Goal: Task Accomplishment & Management: Manage account settings

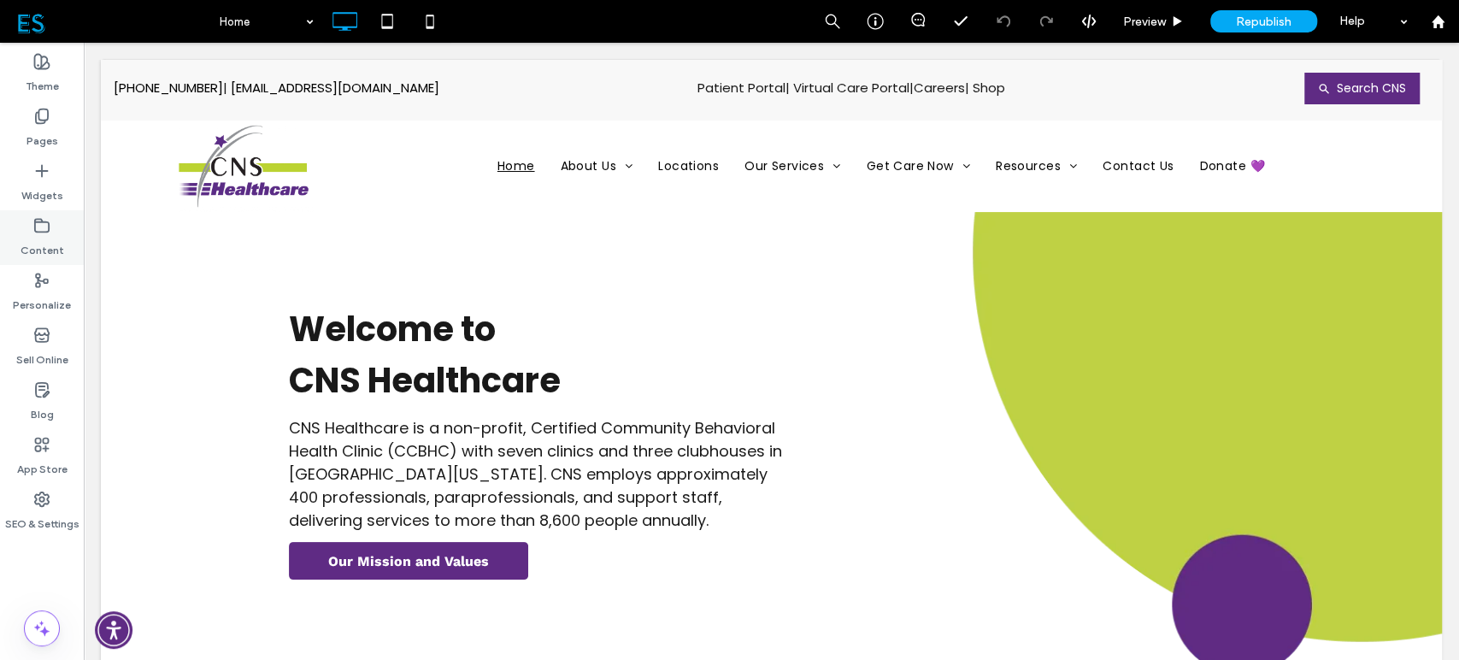
click at [48, 229] on icon at bounding box center [41, 225] width 17 height 17
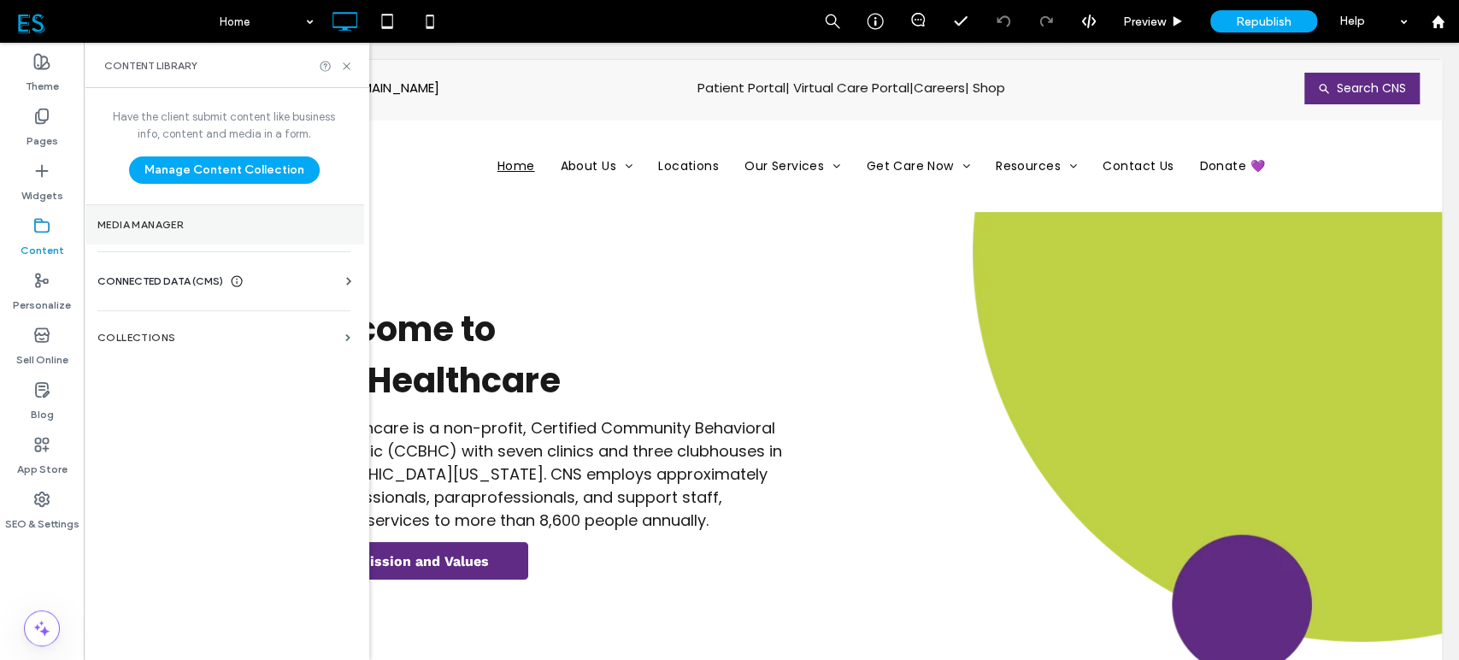
click at [199, 223] on label "Media Manager" at bounding box center [223, 225] width 253 height 12
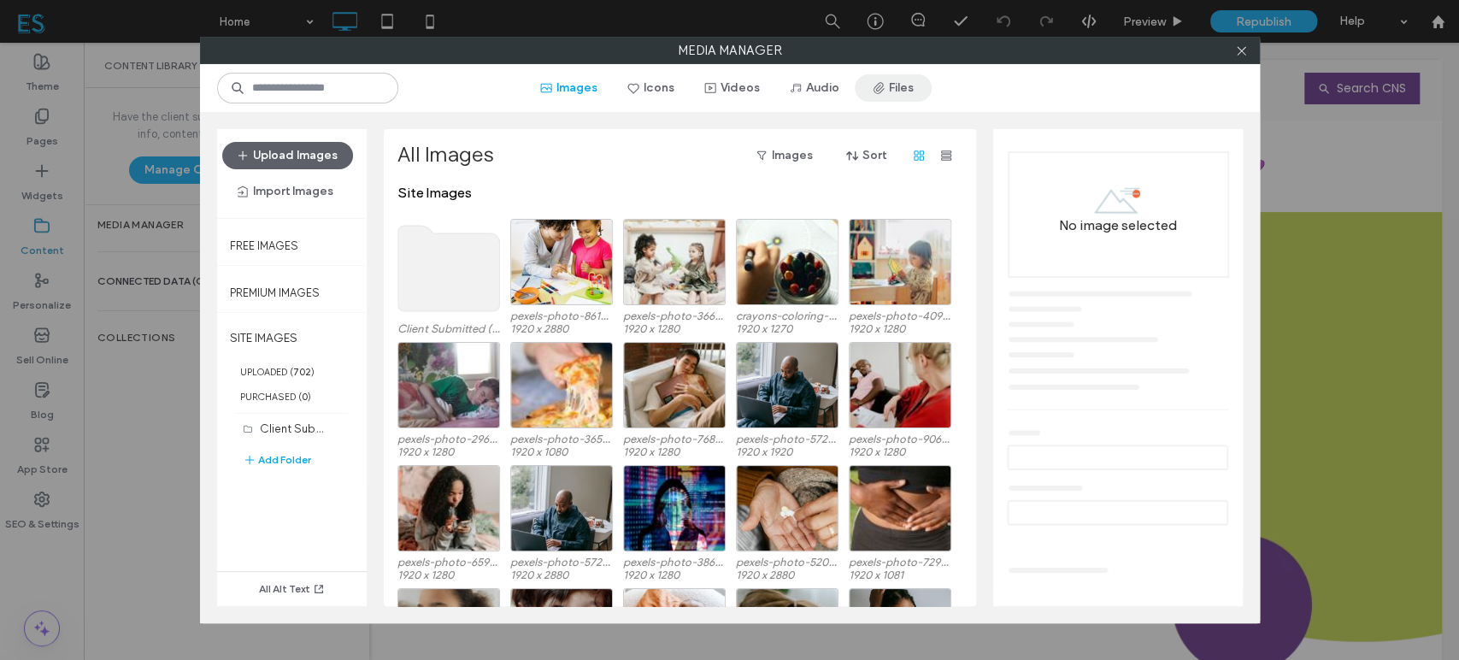
click at [900, 86] on button "Files" at bounding box center [893, 87] width 77 height 27
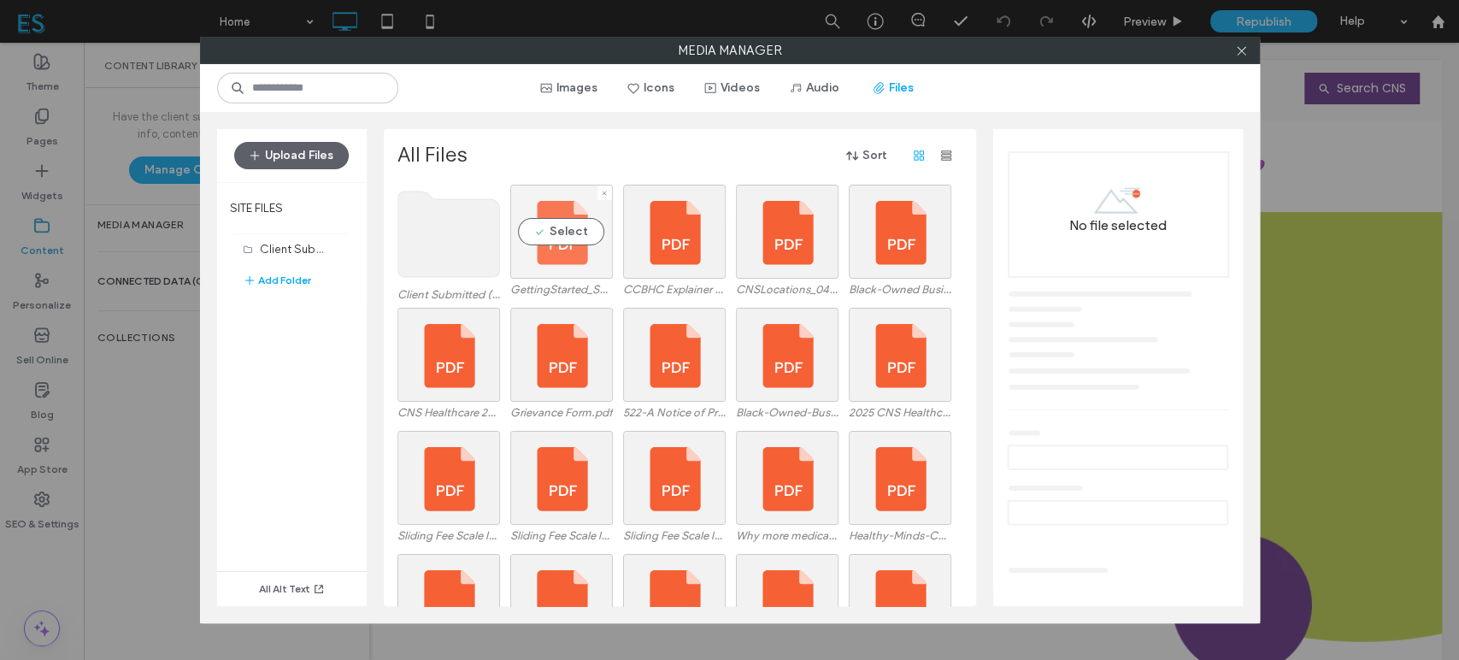
click at [592, 256] on div "Select" at bounding box center [561, 232] width 103 height 94
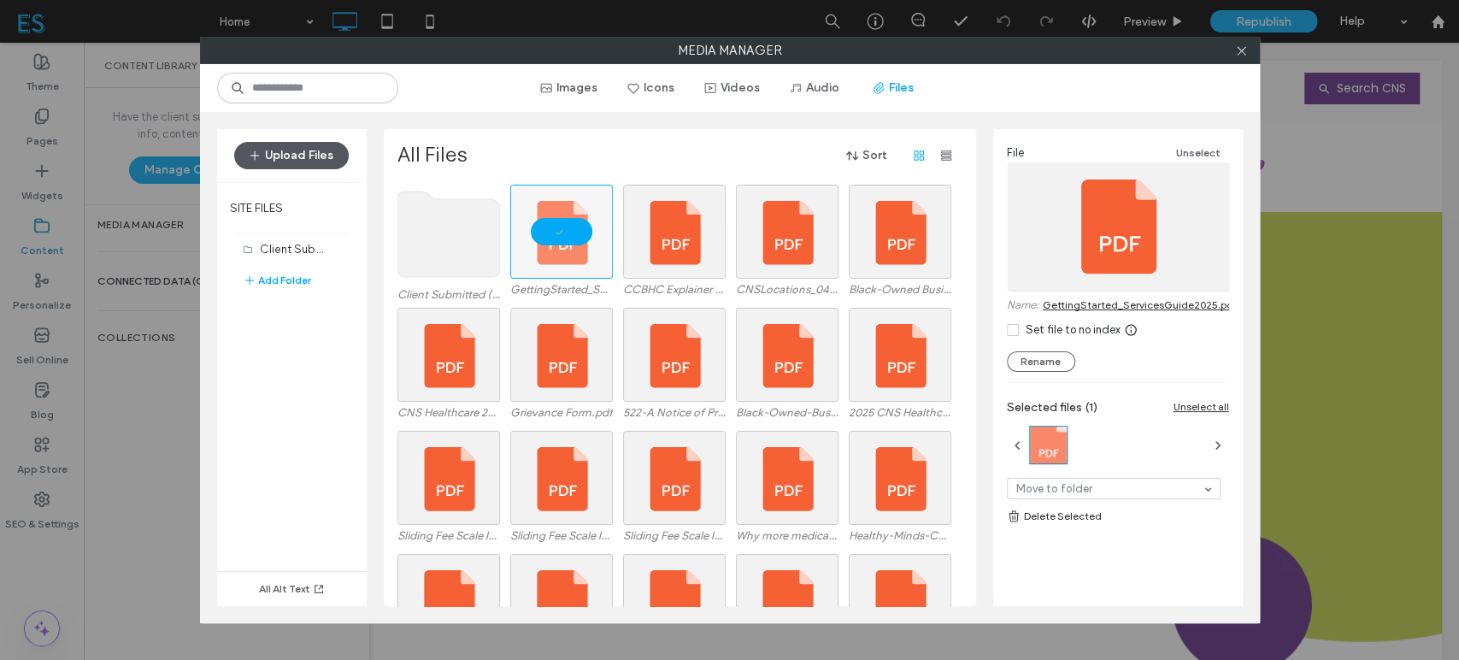
click at [297, 155] on button "Upload Files" at bounding box center [291, 155] width 115 height 27
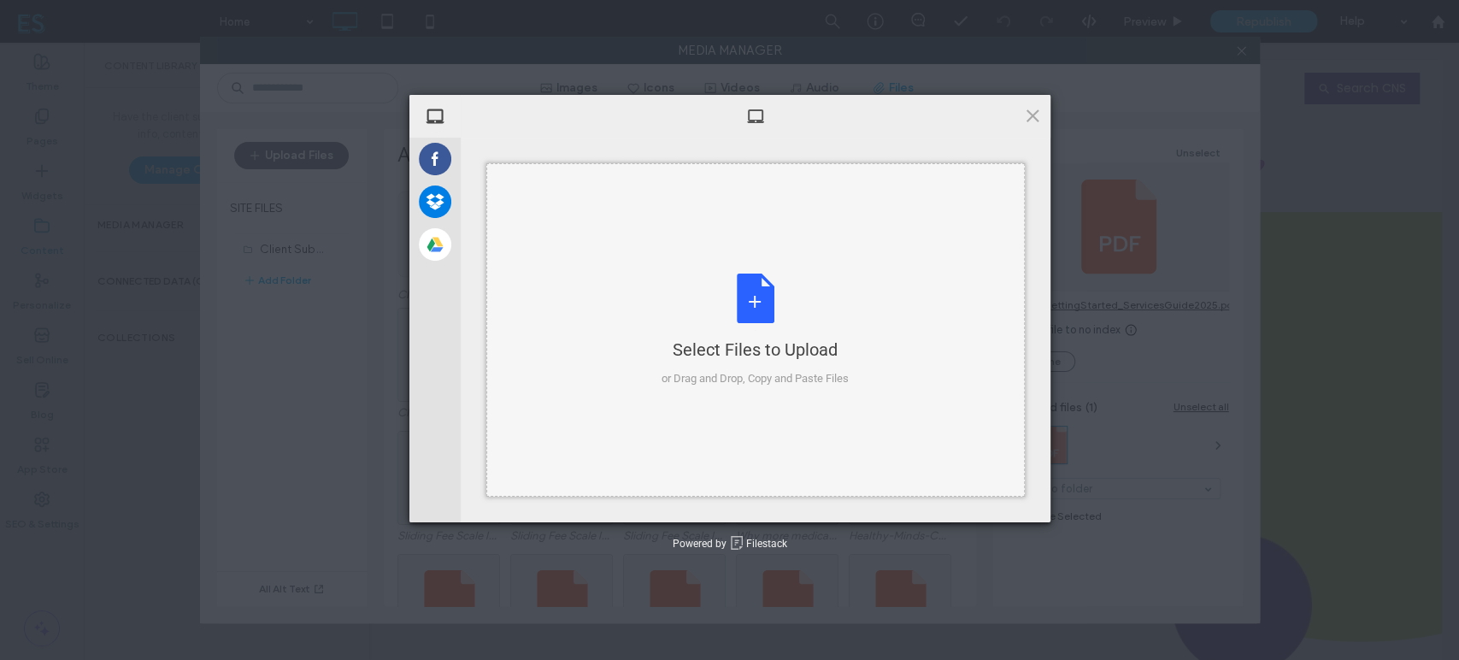
click at [745, 280] on div "Select Files to Upload or Drag and Drop, Copy and Paste Files" at bounding box center [755, 331] width 187 height 114
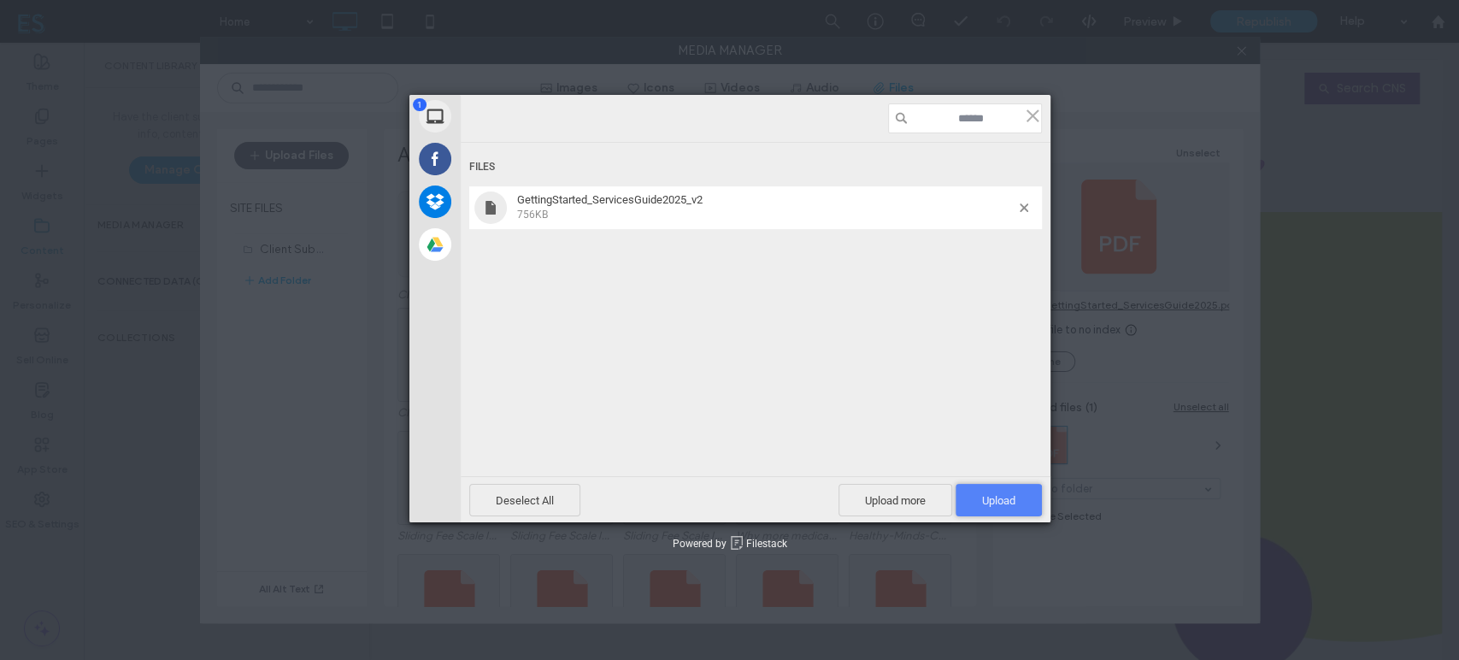
click at [1005, 500] on span "Upload 1" at bounding box center [998, 500] width 33 height 13
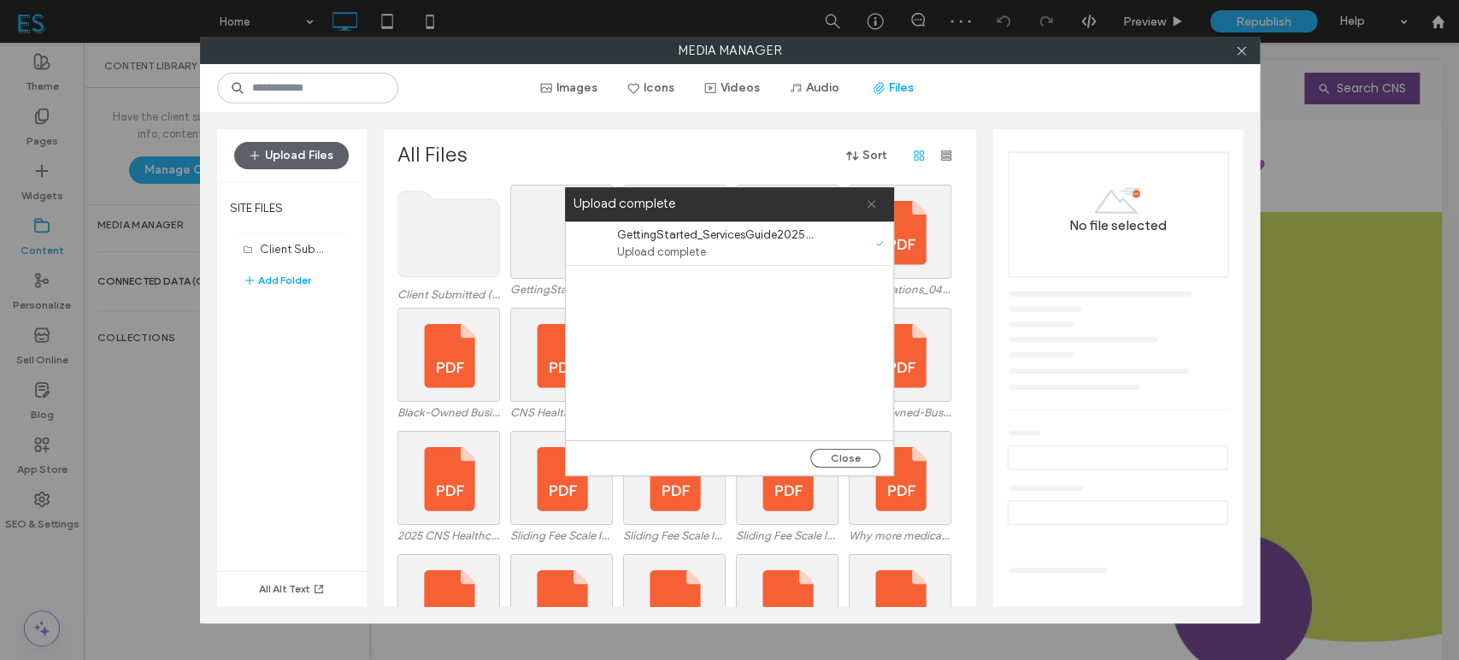
click at [871, 206] on icon at bounding box center [871, 203] width 11 height 11
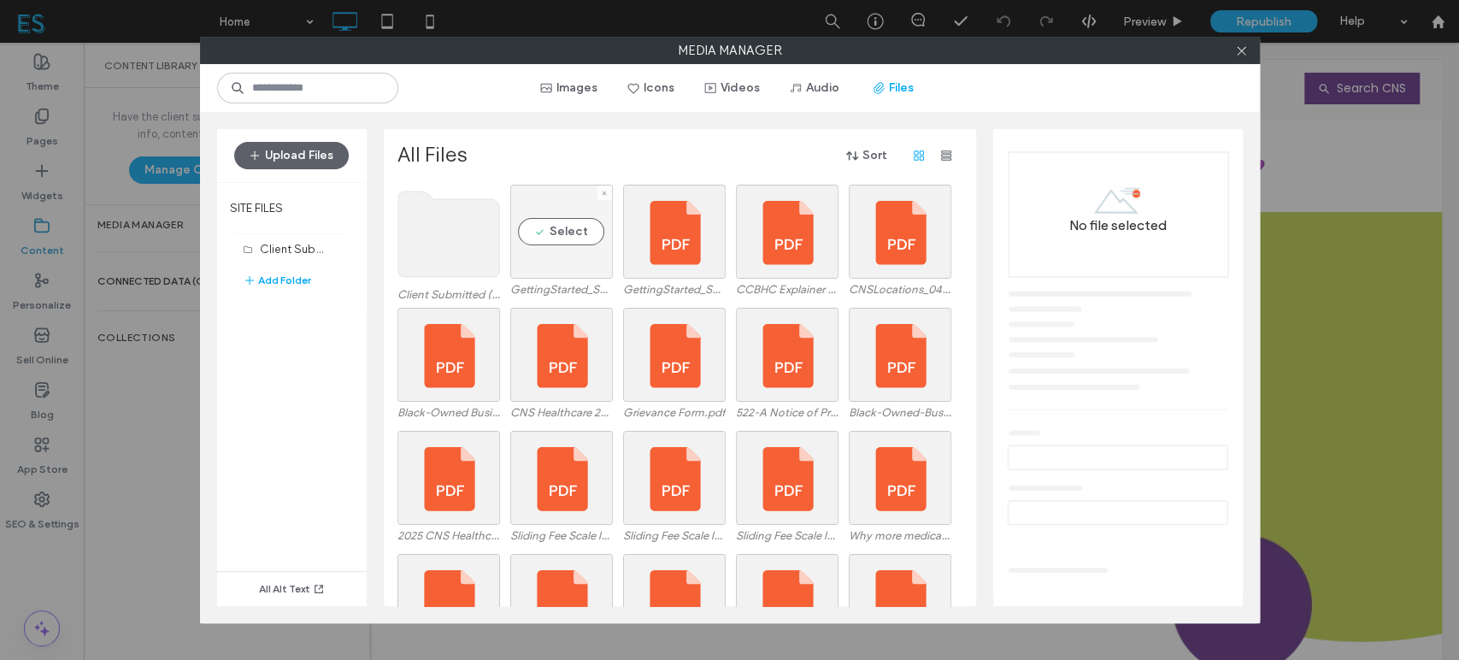
click at [561, 248] on div "Select" at bounding box center [561, 232] width 103 height 94
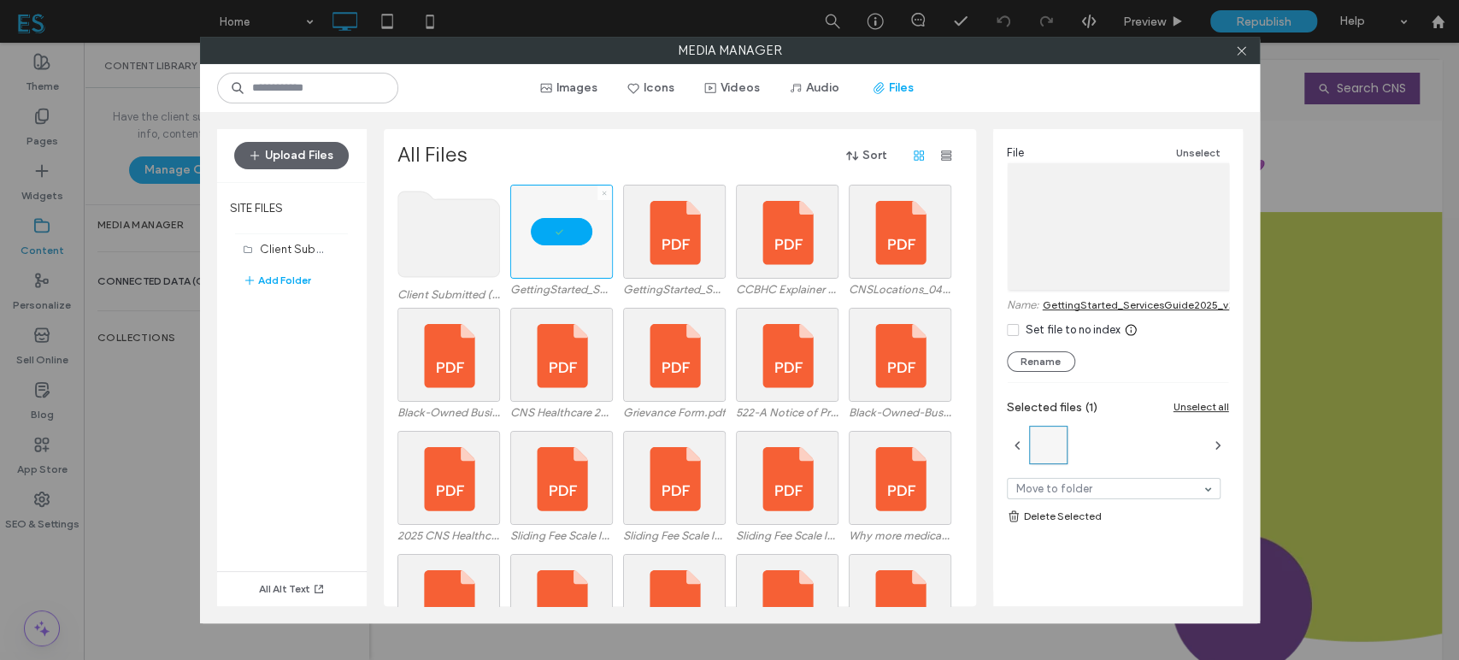
click at [604, 195] on icon at bounding box center [604, 193] width 7 height 7
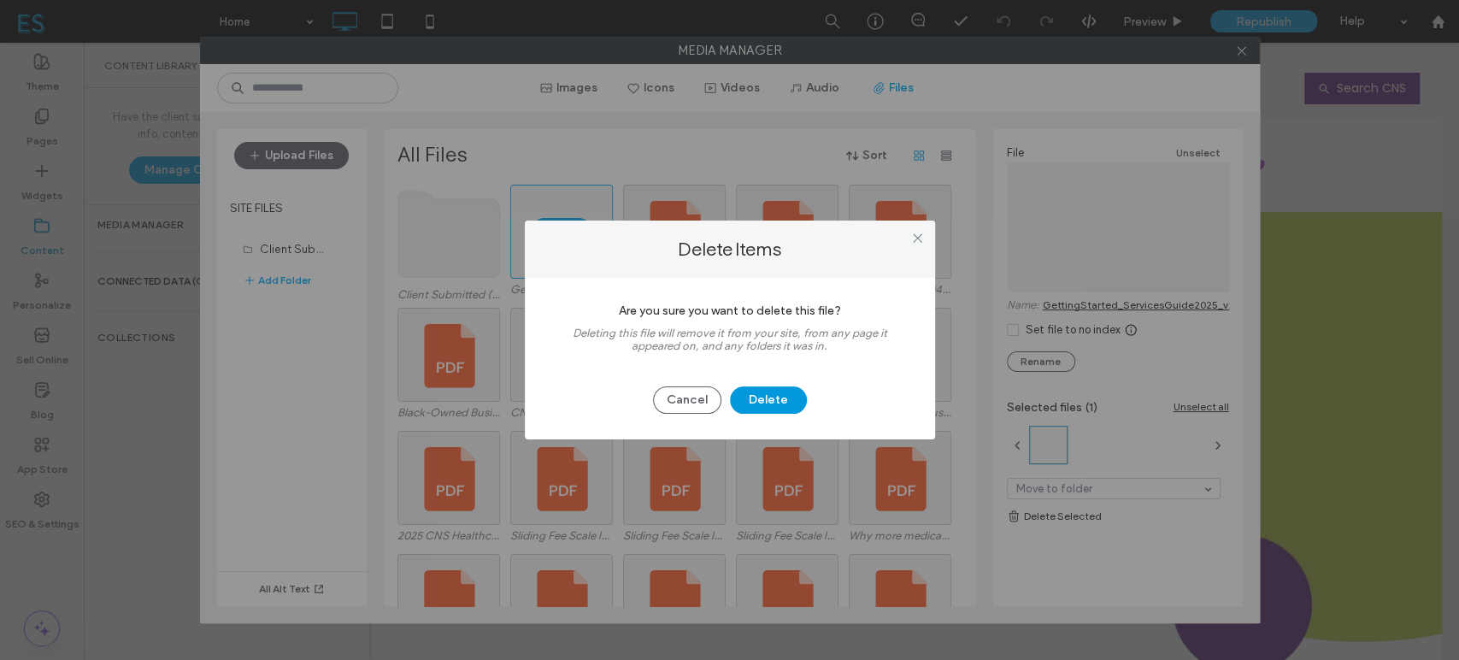
click at [766, 398] on button "Delete" at bounding box center [768, 399] width 77 height 27
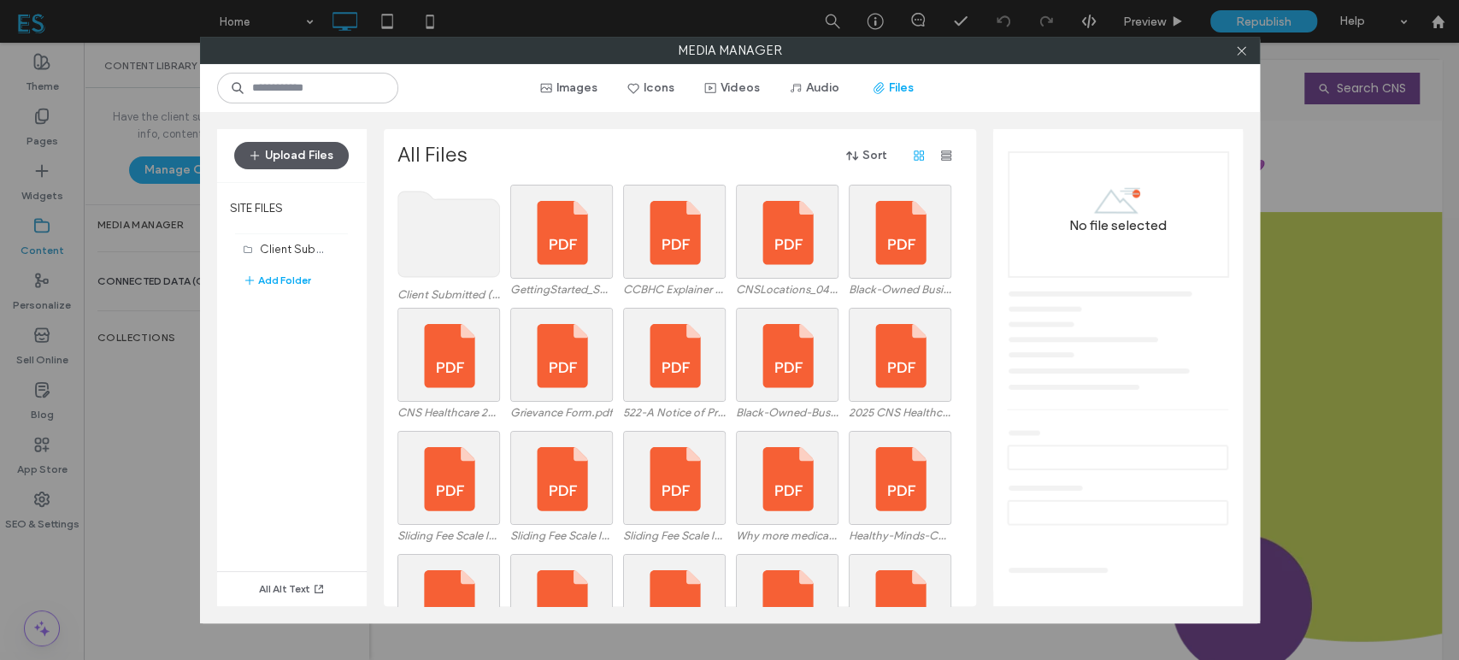
click at [300, 154] on button "Upload Files" at bounding box center [291, 155] width 115 height 27
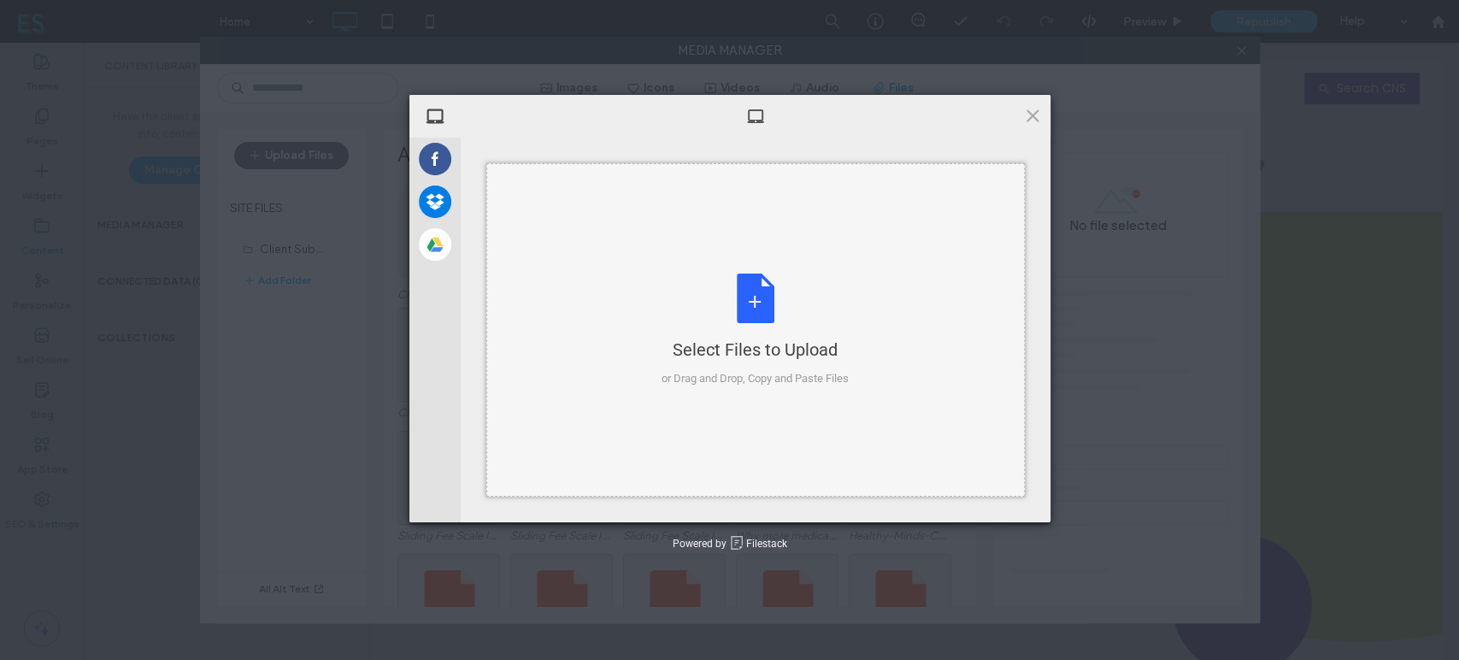
click at [775, 309] on div "Select Files to Upload or Drag and Drop, Copy and Paste Files" at bounding box center [755, 331] width 187 height 114
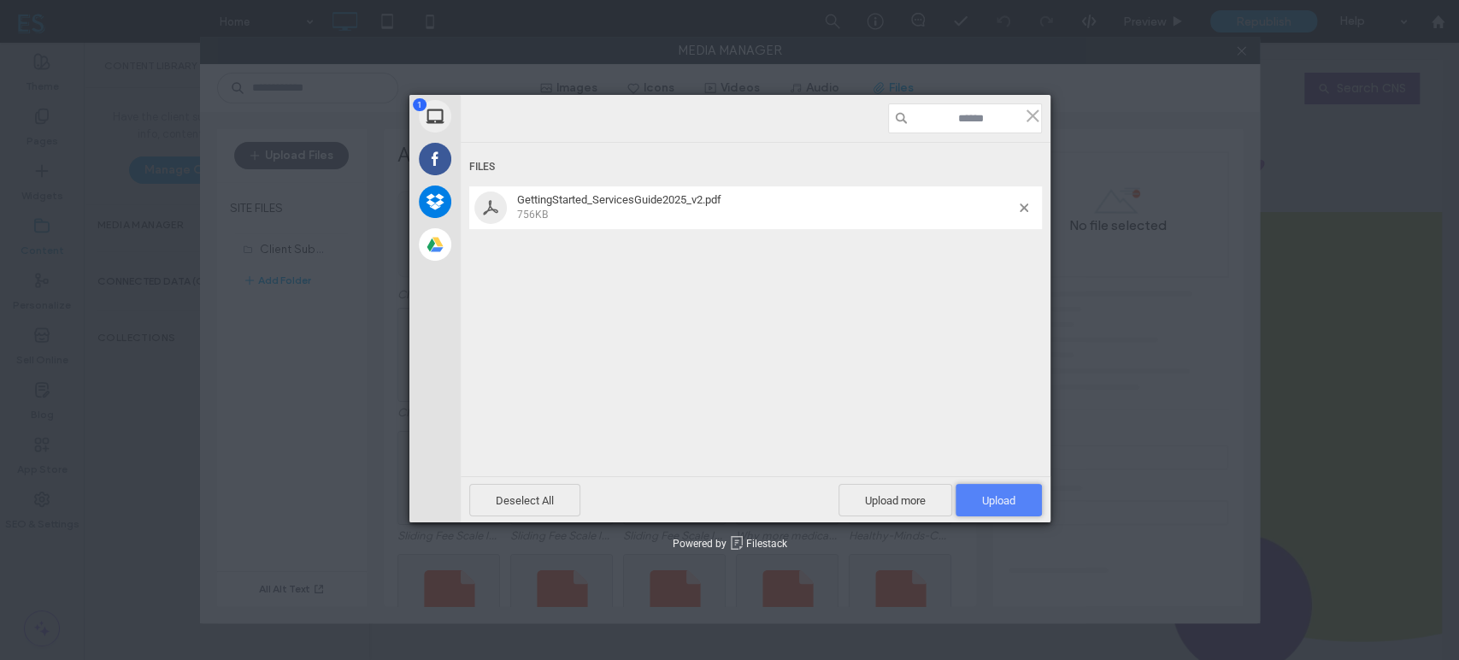
click at [1003, 494] on span "Upload 1" at bounding box center [998, 500] width 33 height 13
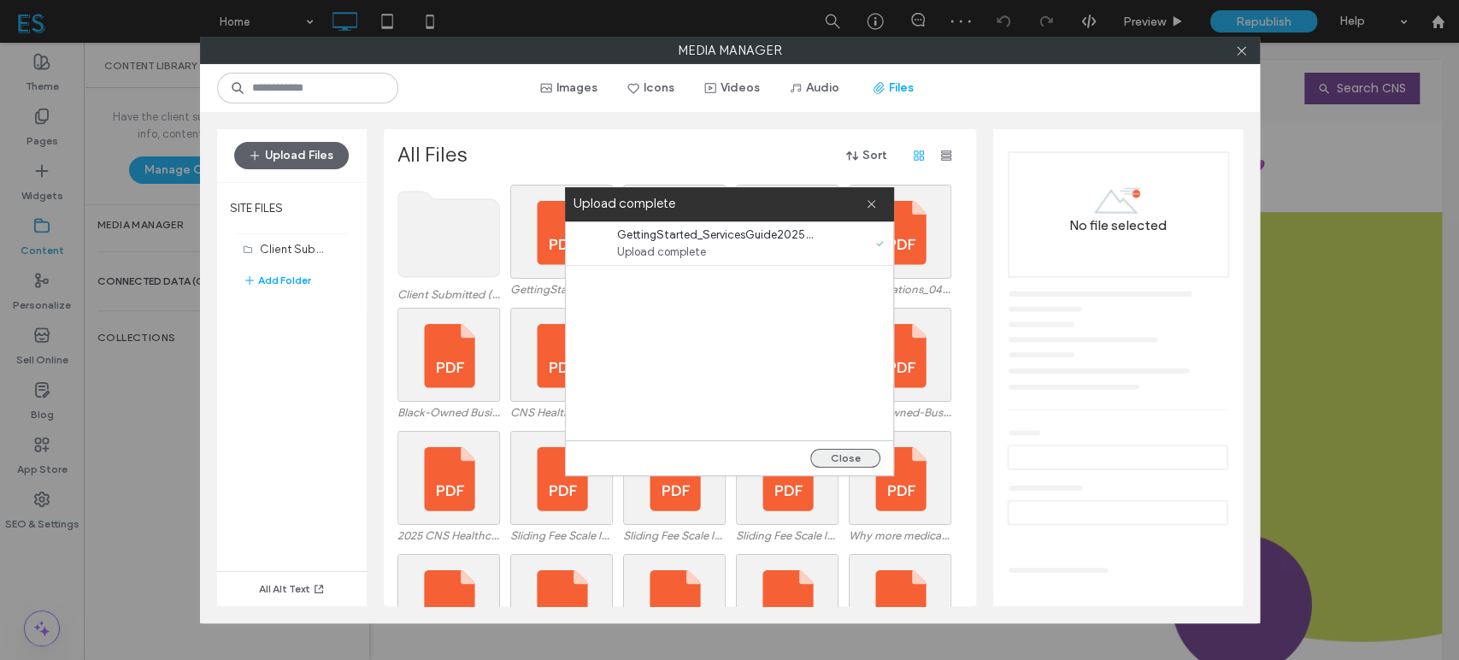
click at [832, 461] on button "Close" at bounding box center [845, 458] width 70 height 19
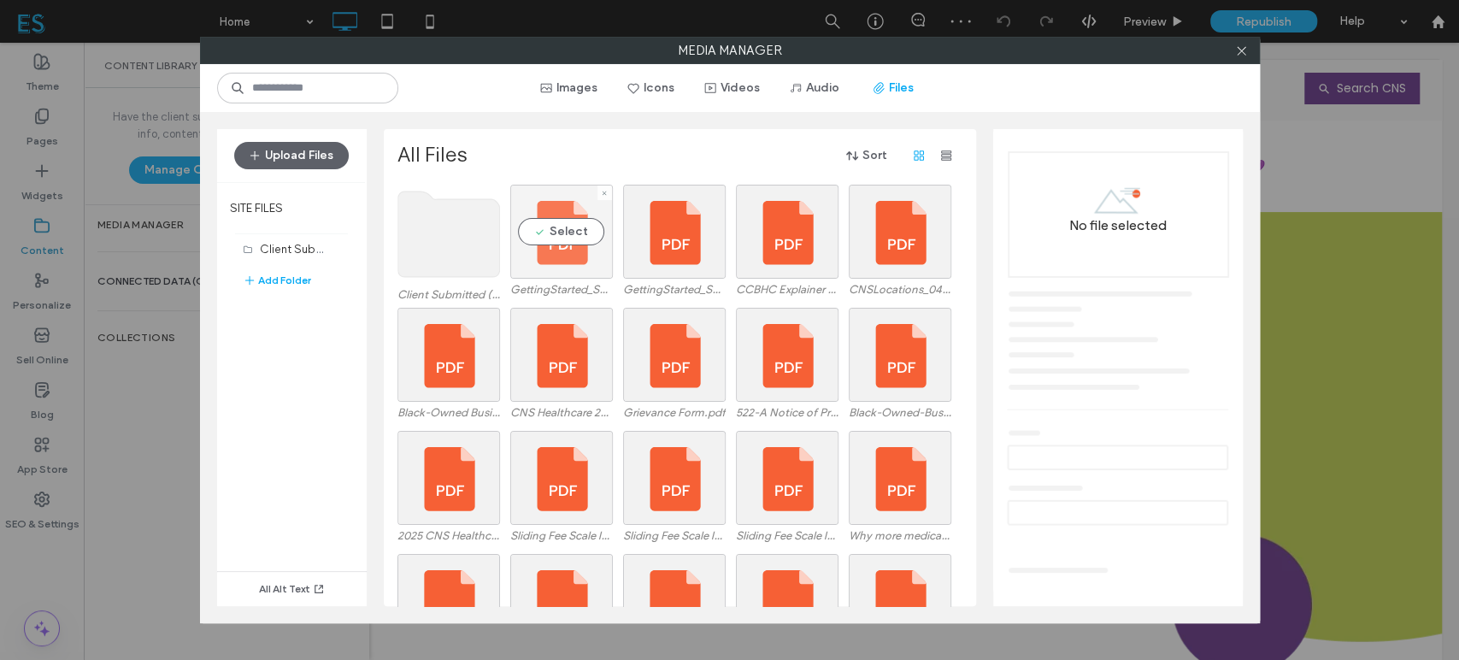
click at [533, 244] on div "Select" at bounding box center [561, 232] width 103 height 94
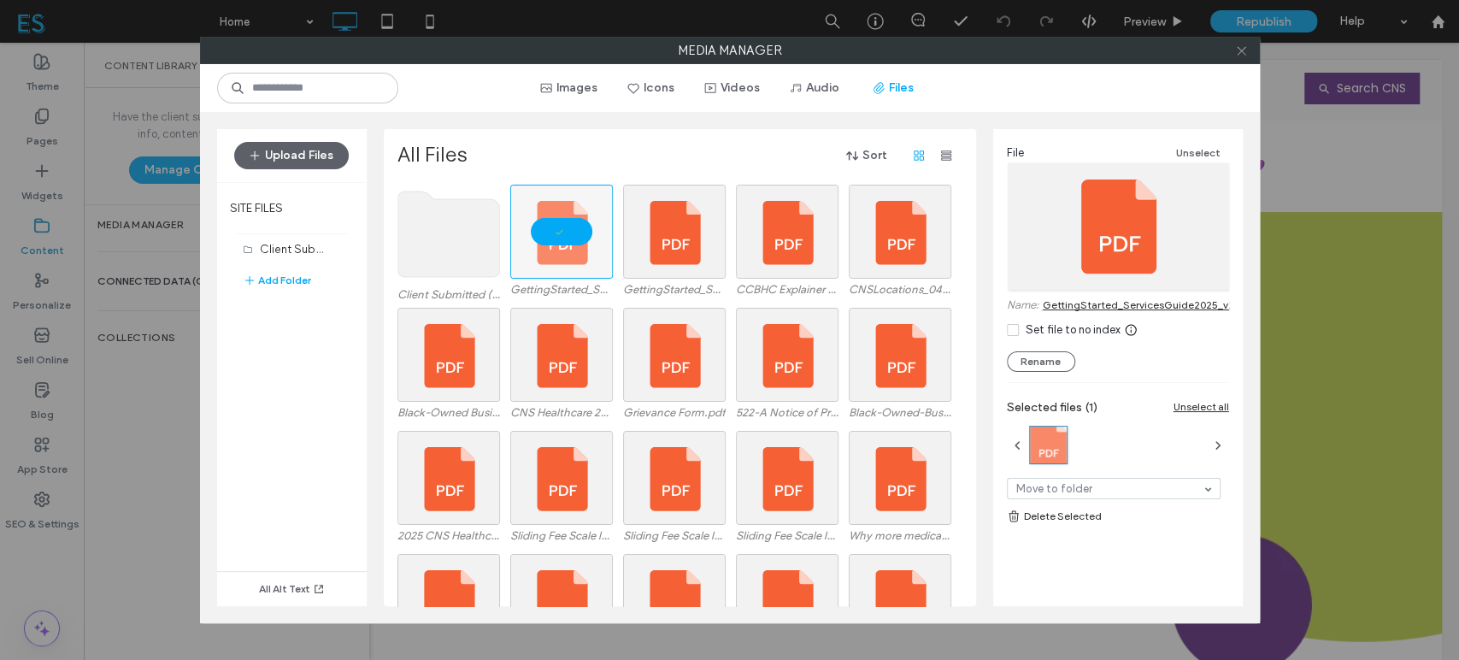
click at [1240, 47] on icon at bounding box center [1241, 50] width 13 height 13
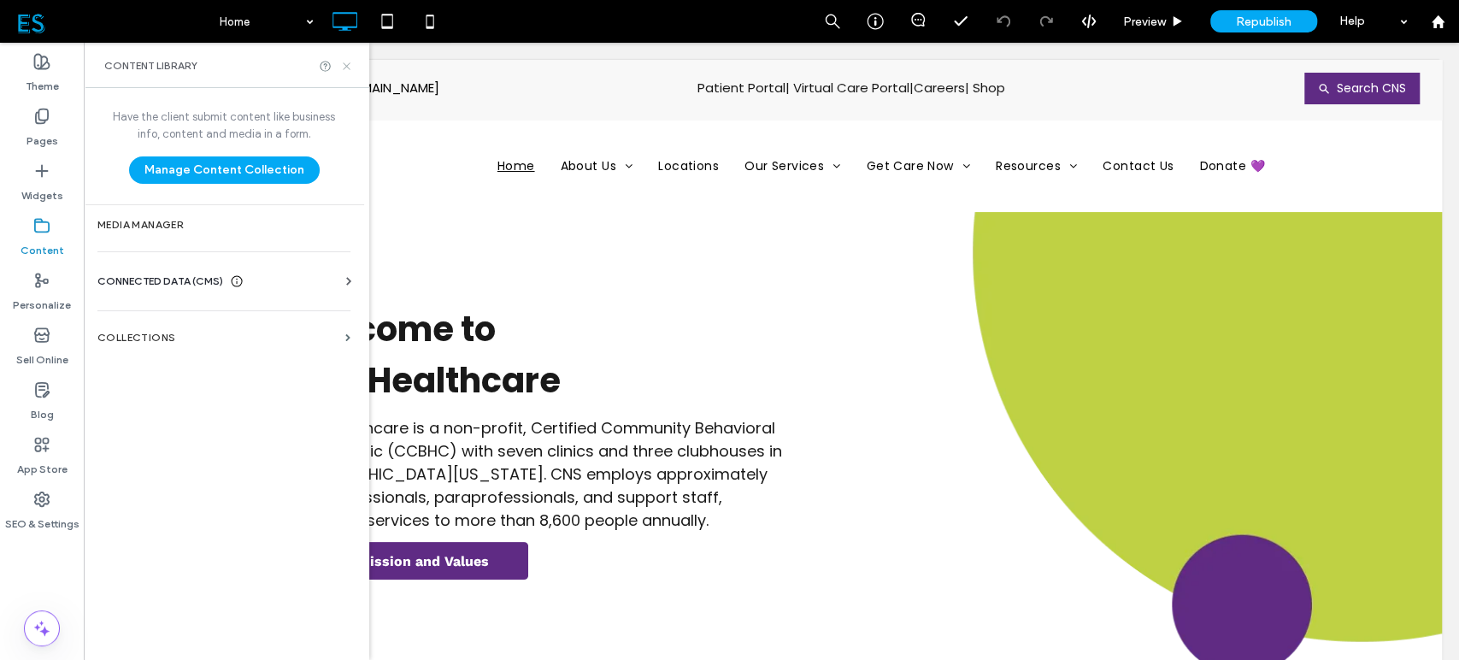
click at [347, 65] on use at bounding box center [346, 65] width 7 height 7
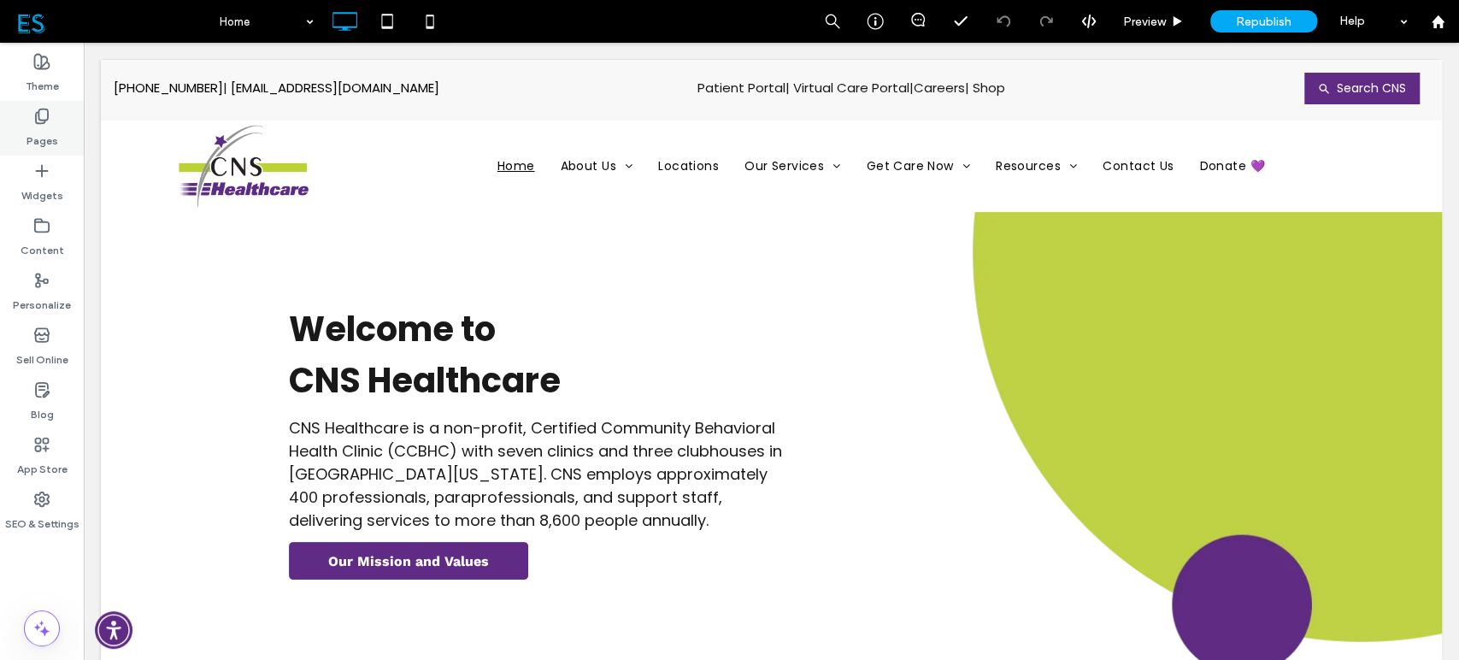
click at [46, 114] on icon at bounding box center [41, 116] width 17 height 17
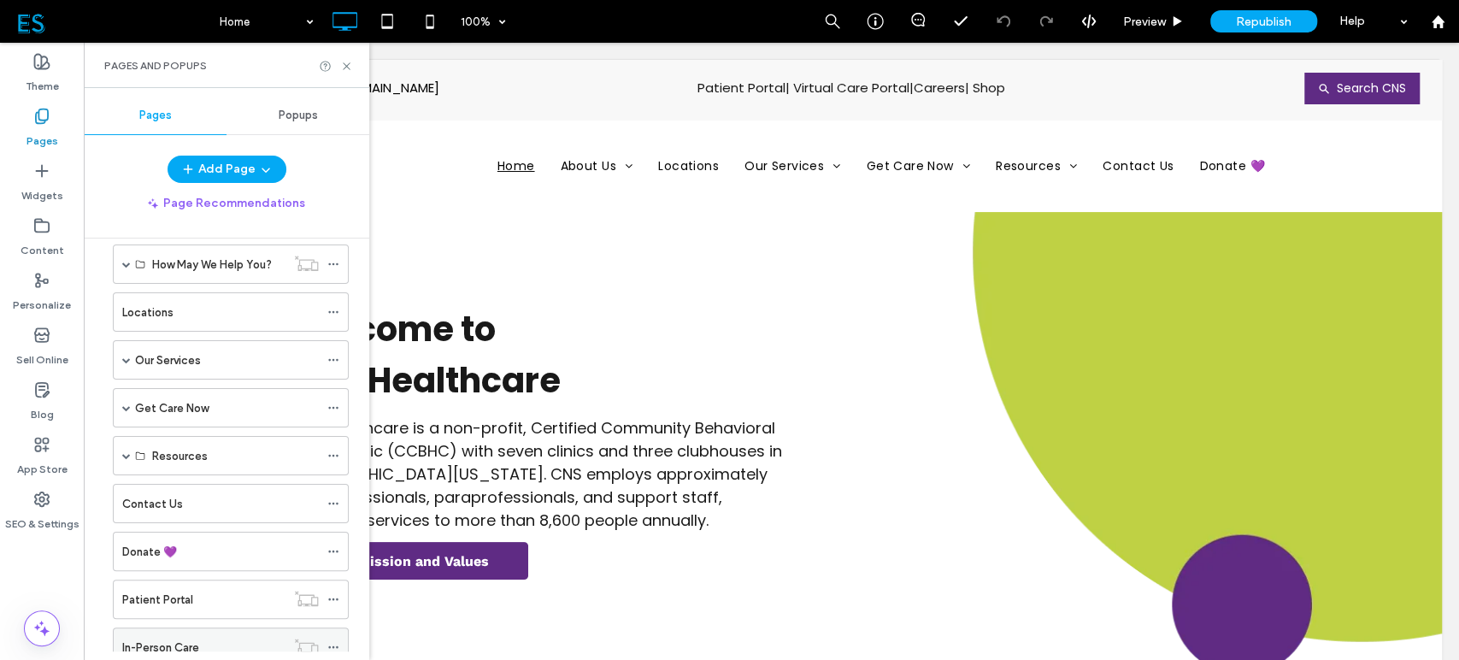
scroll to position [316, 0]
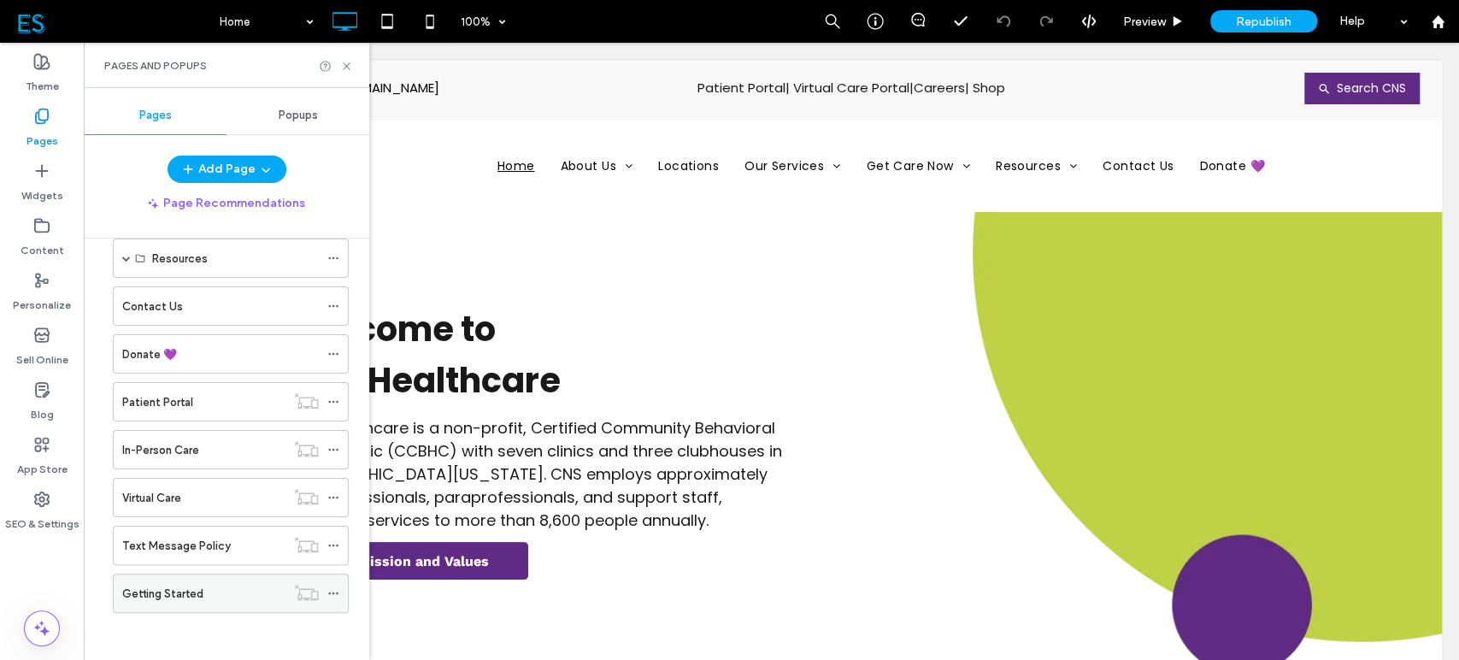
click at [211, 591] on div "Getting Started" at bounding box center [203, 594] width 163 height 18
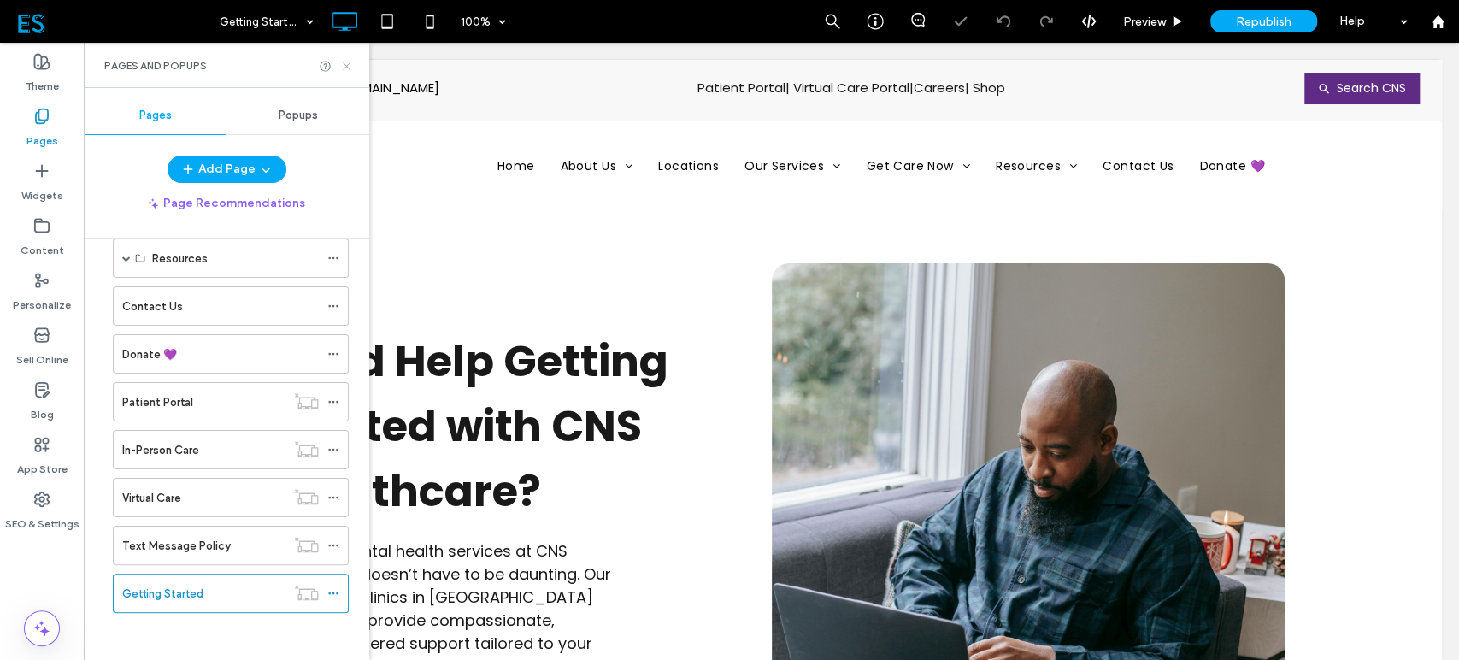
click at [351, 67] on icon at bounding box center [346, 66] width 13 height 13
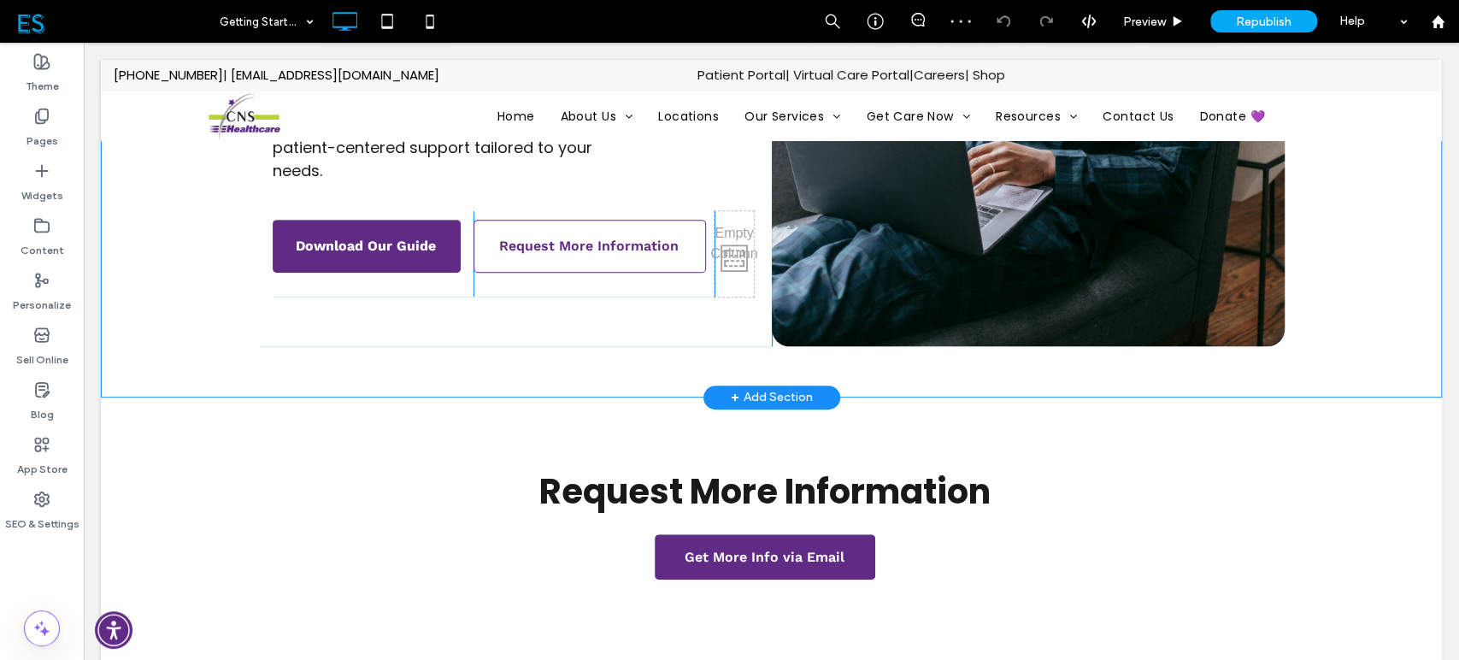
scroll to position [380, 0]
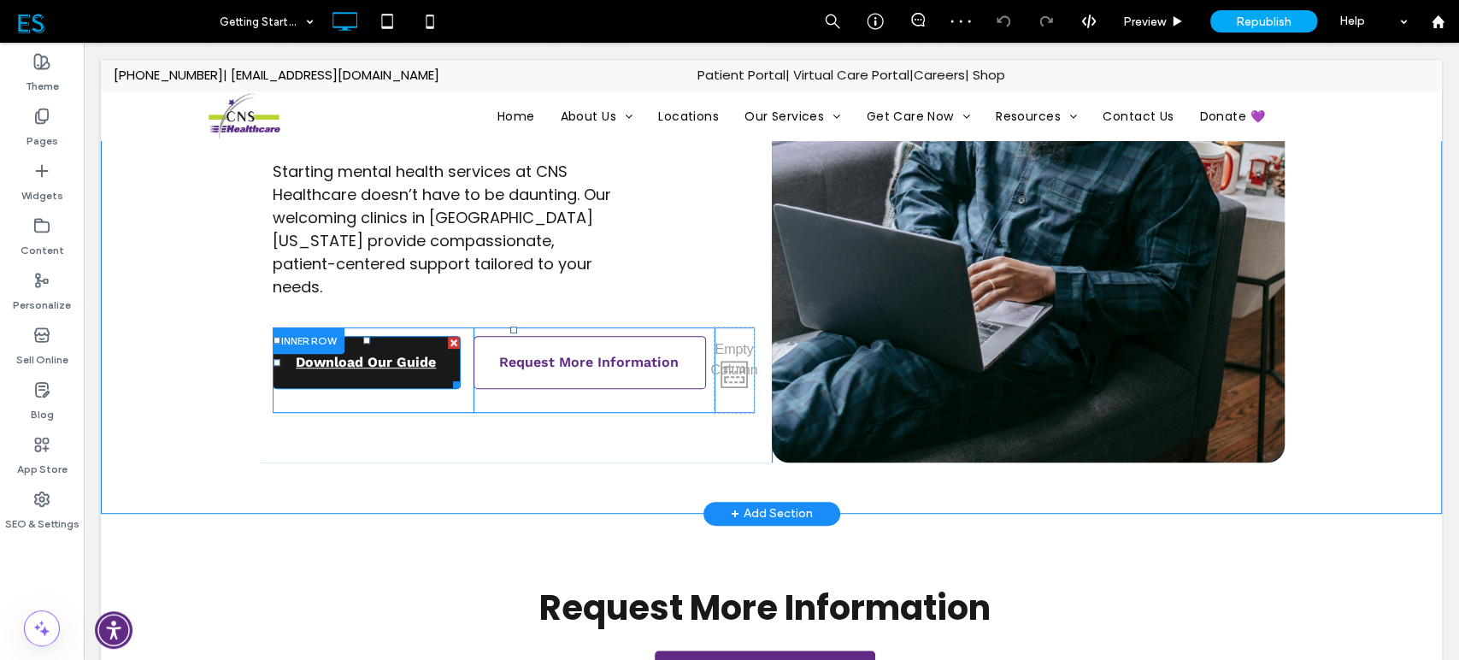
click at [436, 345] on link "Download Our Guide" at bounding box center [367, 362] width 188 height 53
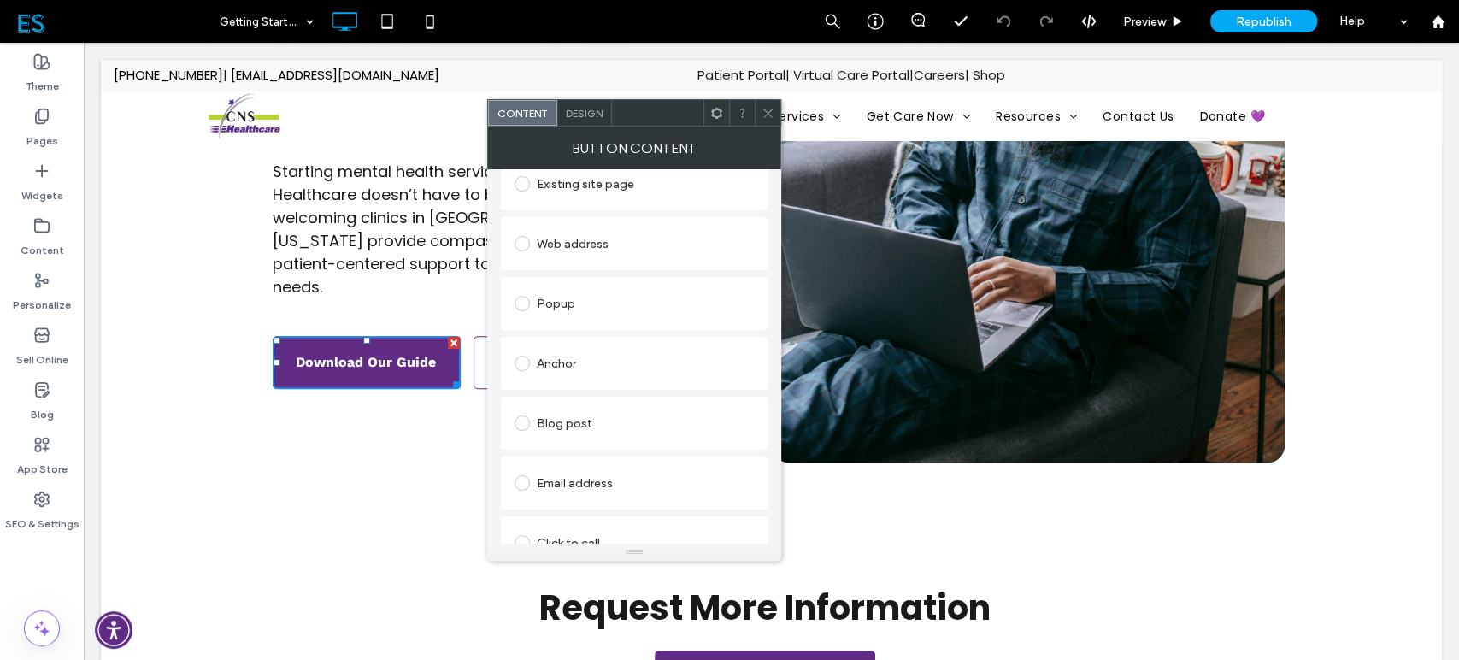
scroll to position [332, 0]
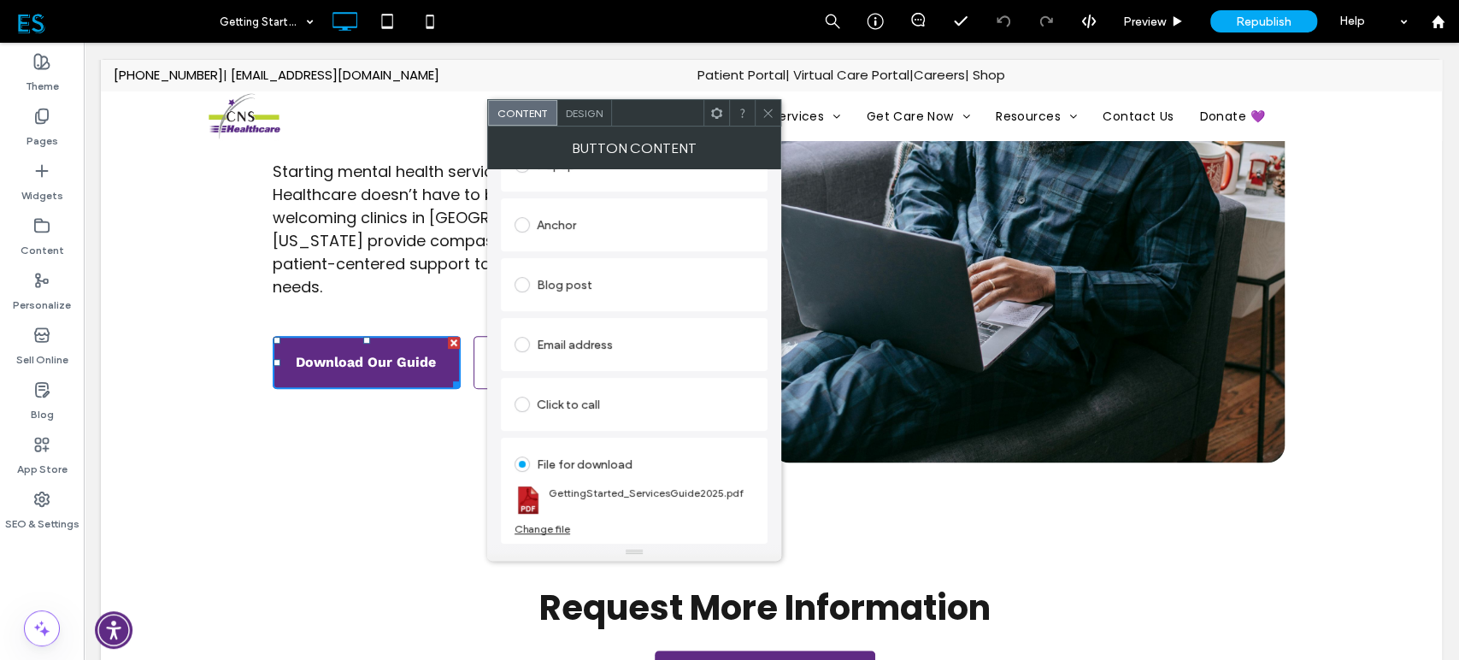
click at [557, 534] on div "Change file" at bounding box center [543, 528] width 56 height 13
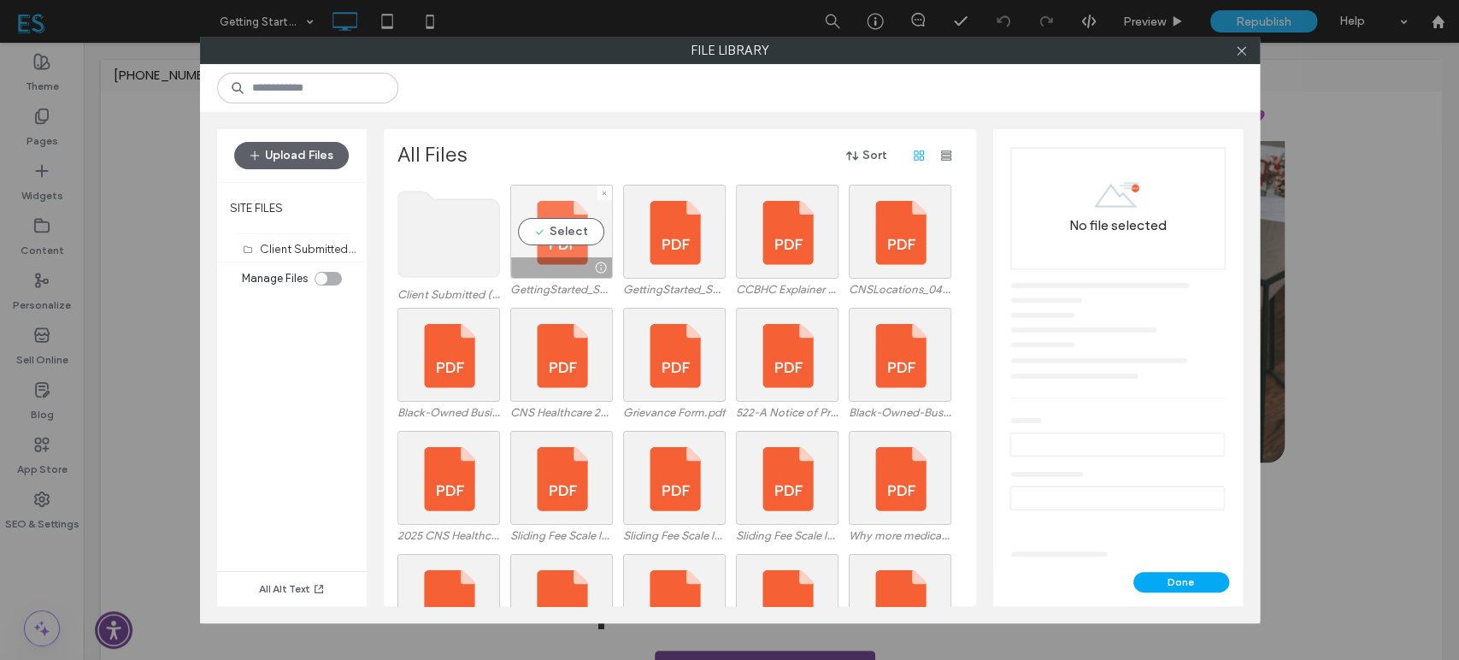
click at [579, 262] on div at bounding box center [561, 267] width 101 height 21
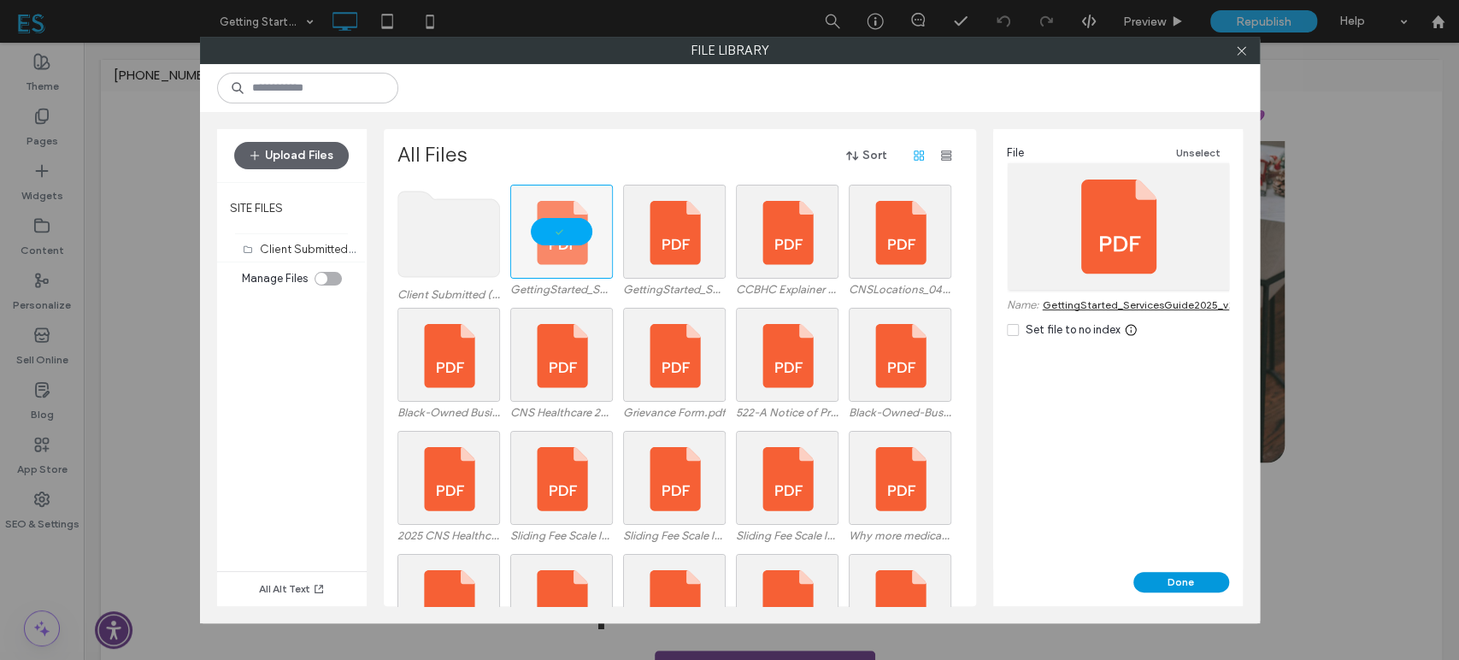
click at [1187, 580] on button "Done" at bounding box center [1182, 582] width 96 height 21
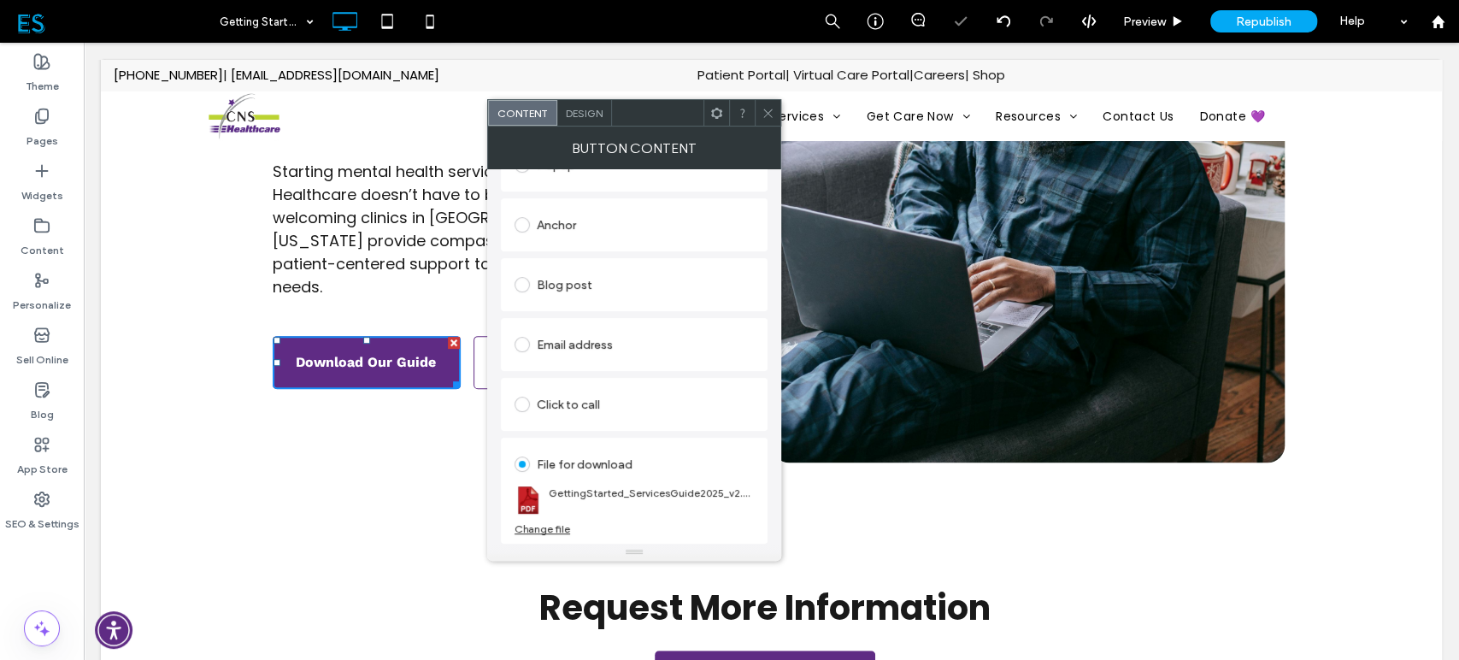
click at [764, 115] on icon at bounding box center [768, 113] width 13 height 13
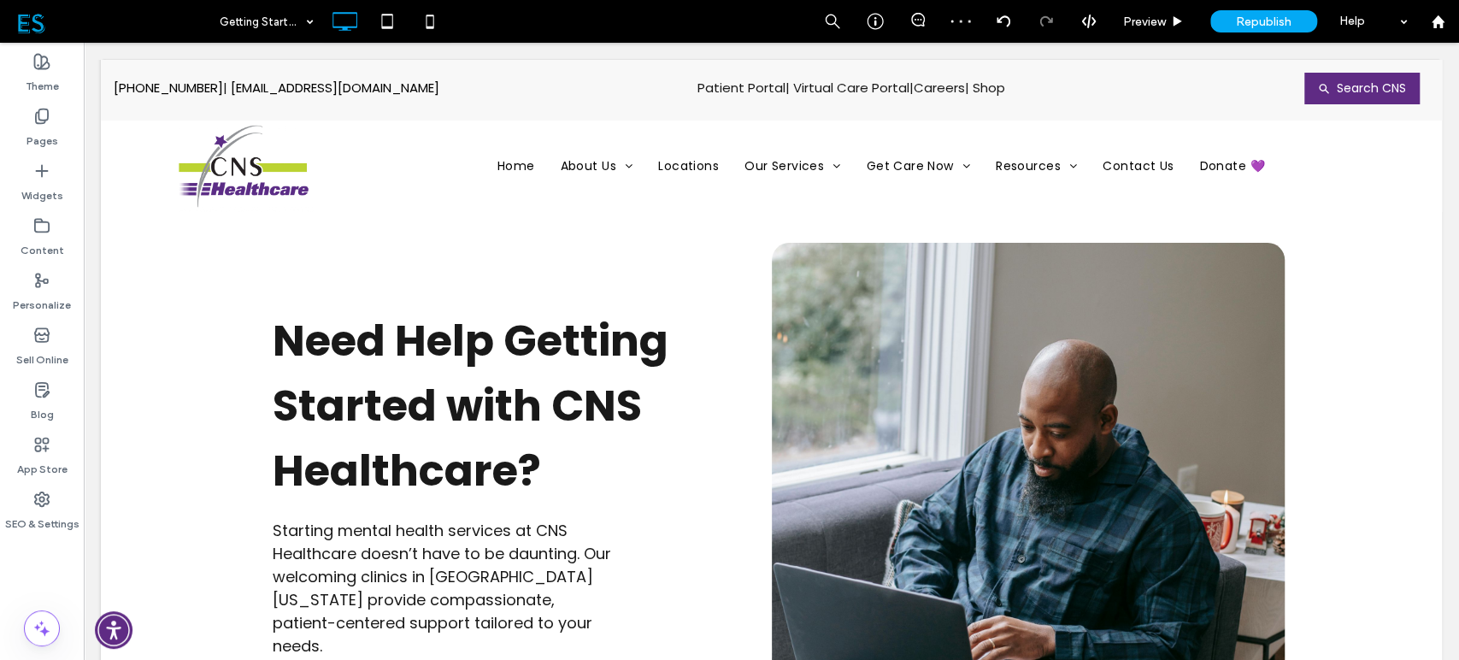
scroll to position [0, 0]
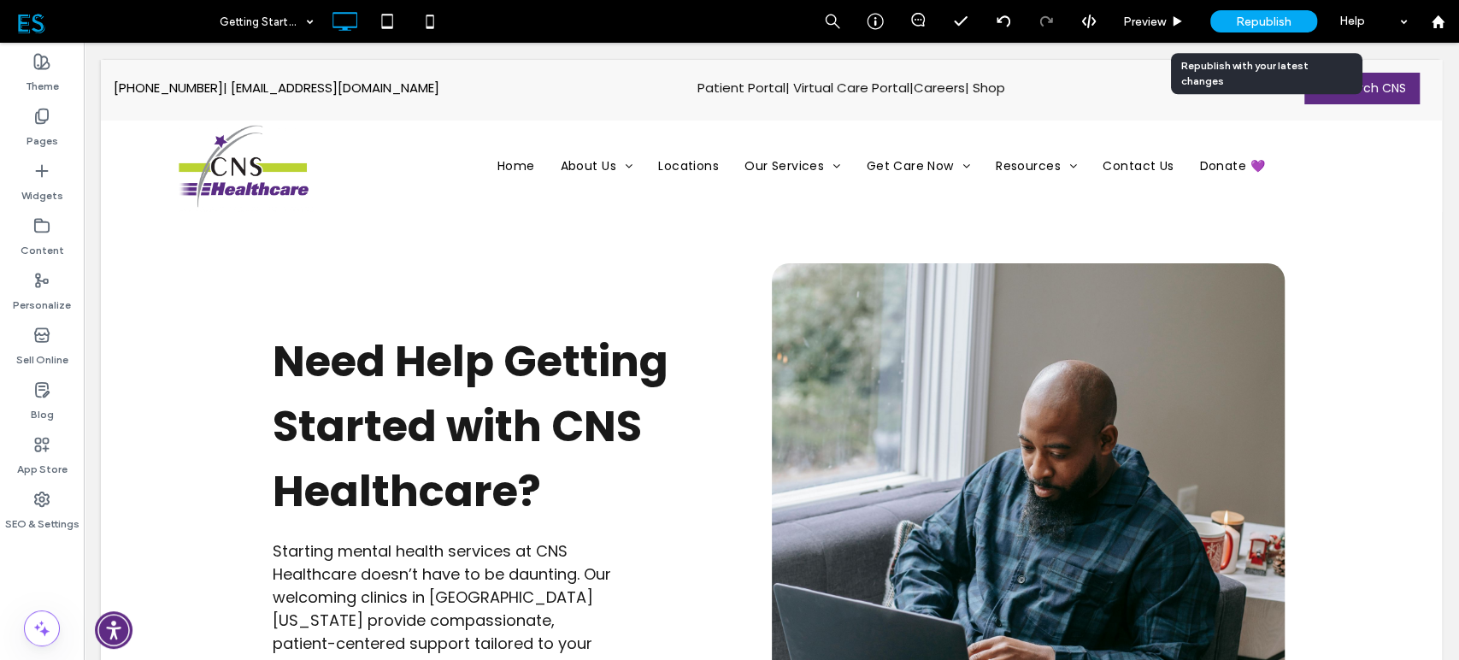
click at [1272, 24] on span "Republish" at bounding box center [1264, 22] width 56 height 15
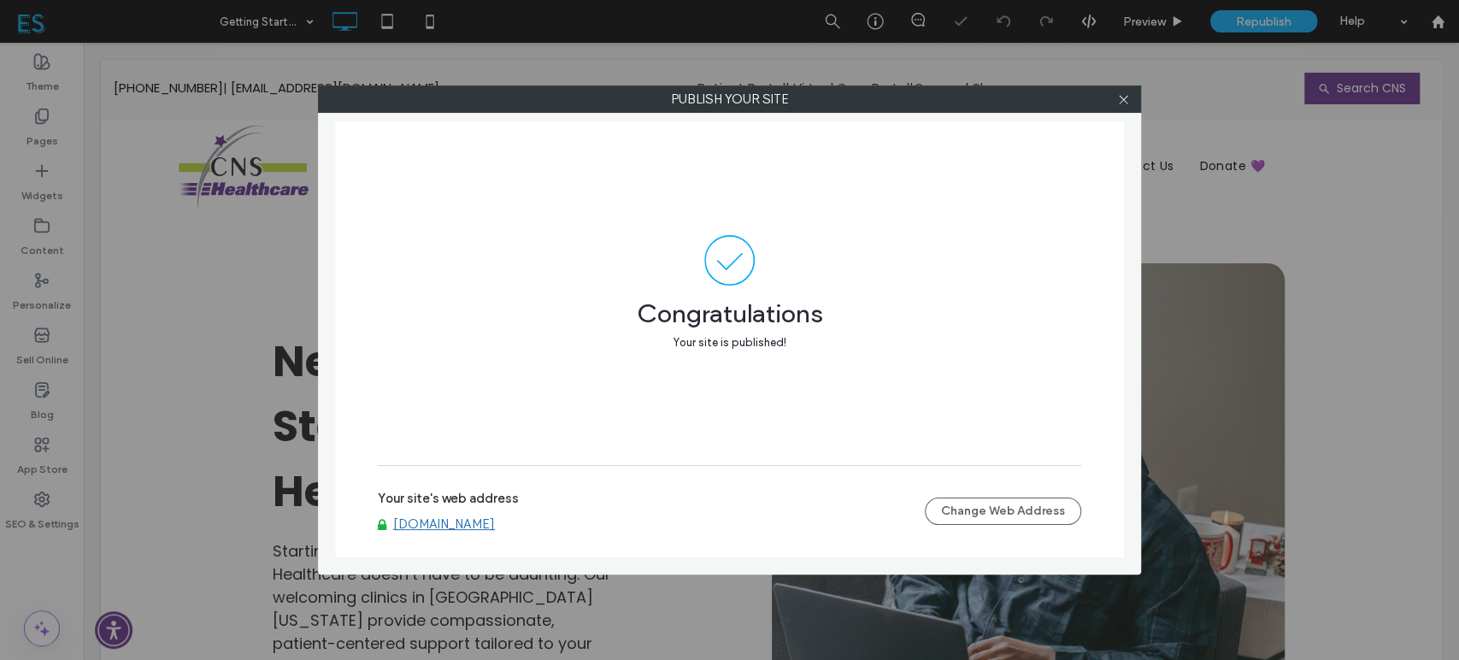
click at [458, 525] on link "www.cnshealthcare.org" at bounding box center [444, 523] width 102 height 15
click at [1128, 103] on icon at bounding box center [1123, 99] width 13 height 13
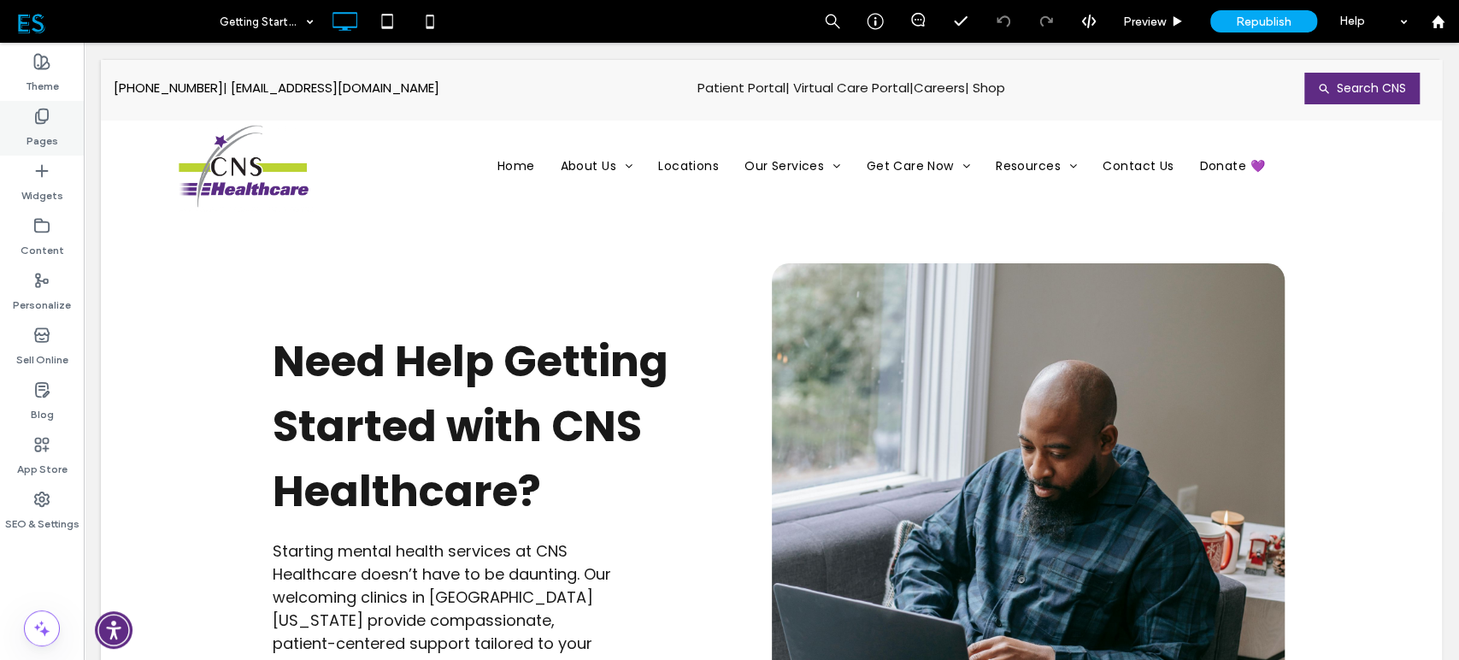
click at [38, 134] on label "Pages" at bounding box center [43, 137] width 32 height 24
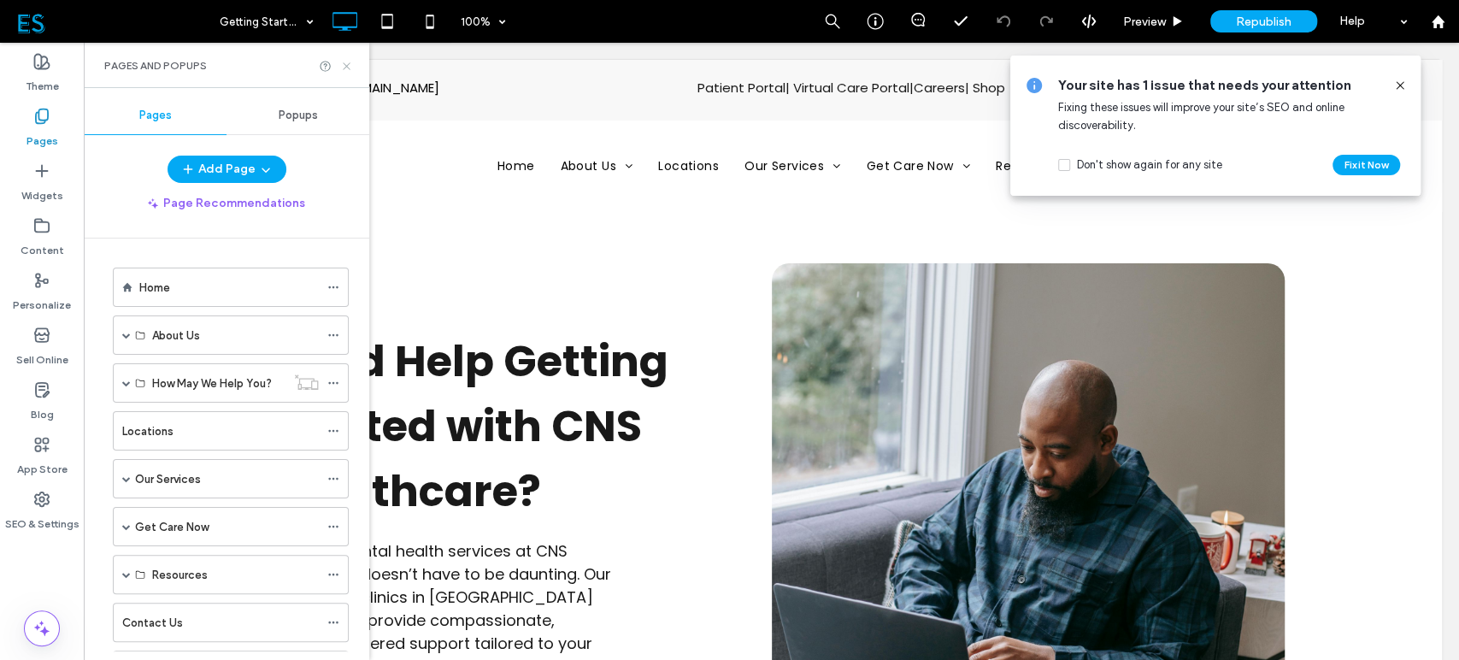
click at [351, 67] on icon at bounding box center [346, 66] width 13 height 13
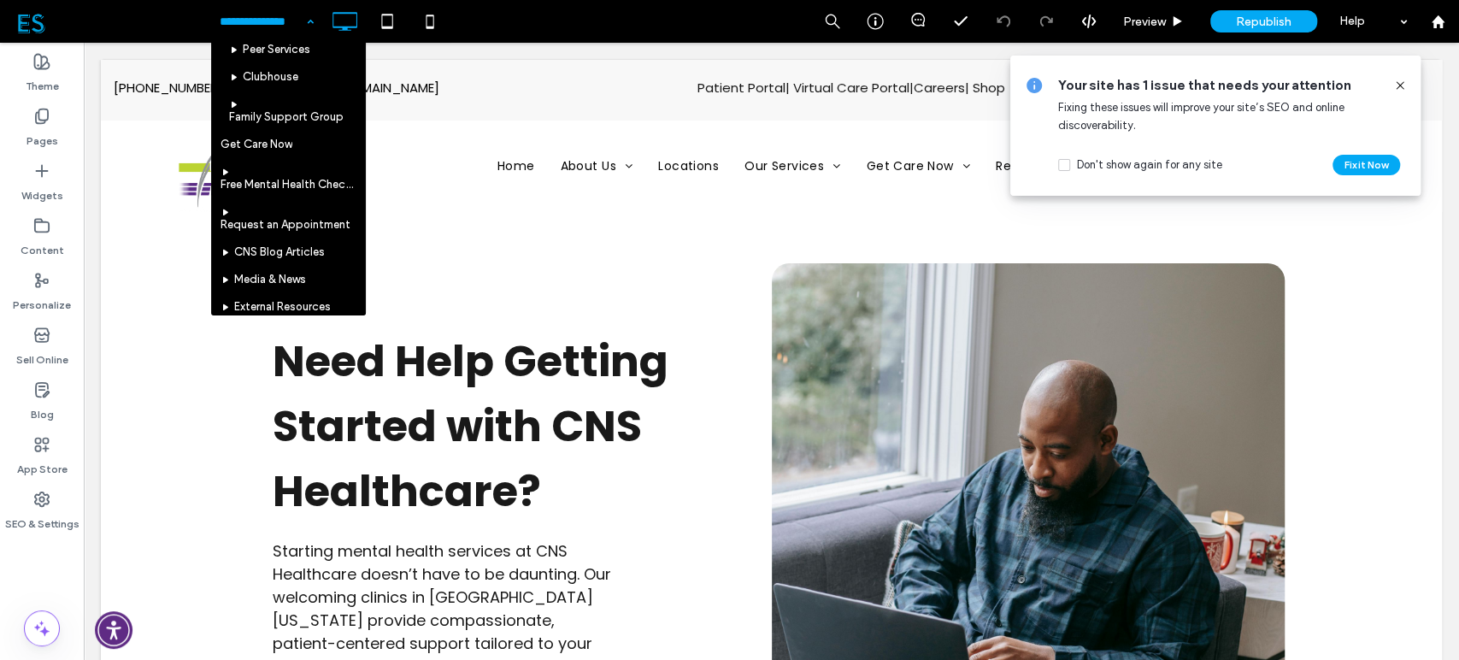
scroll to position [855, 0]
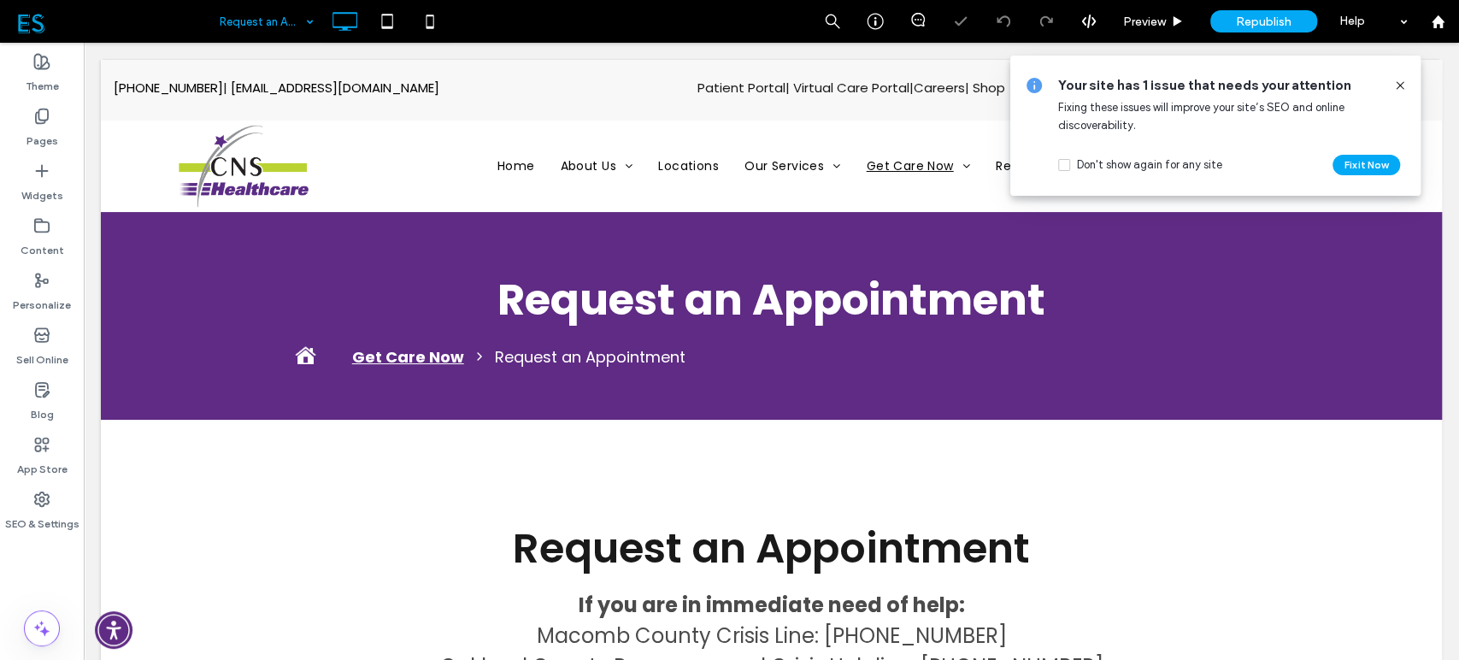
click at [1401, 85] on icon at bounding box center [1400, 86] width 14 height 14
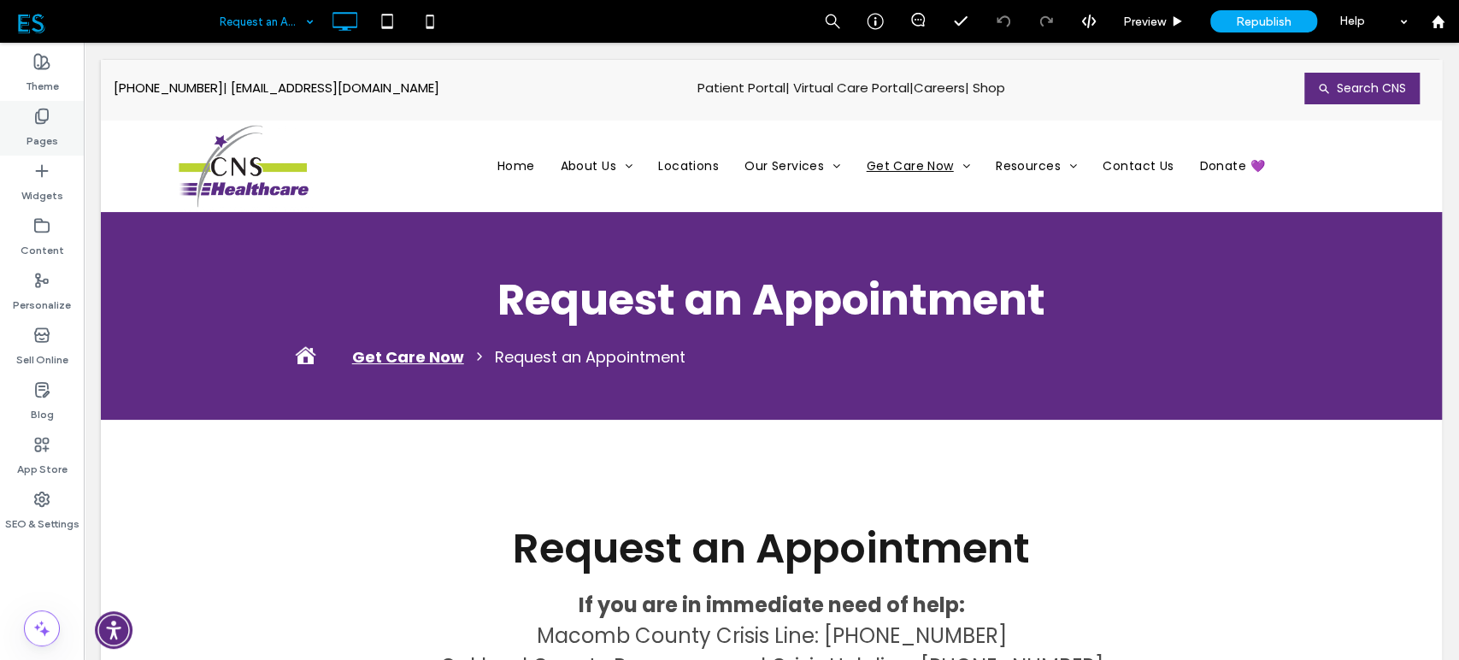
click at [42, 139] on label "Pages" at bounding box center [43, 137] width 32 height 24
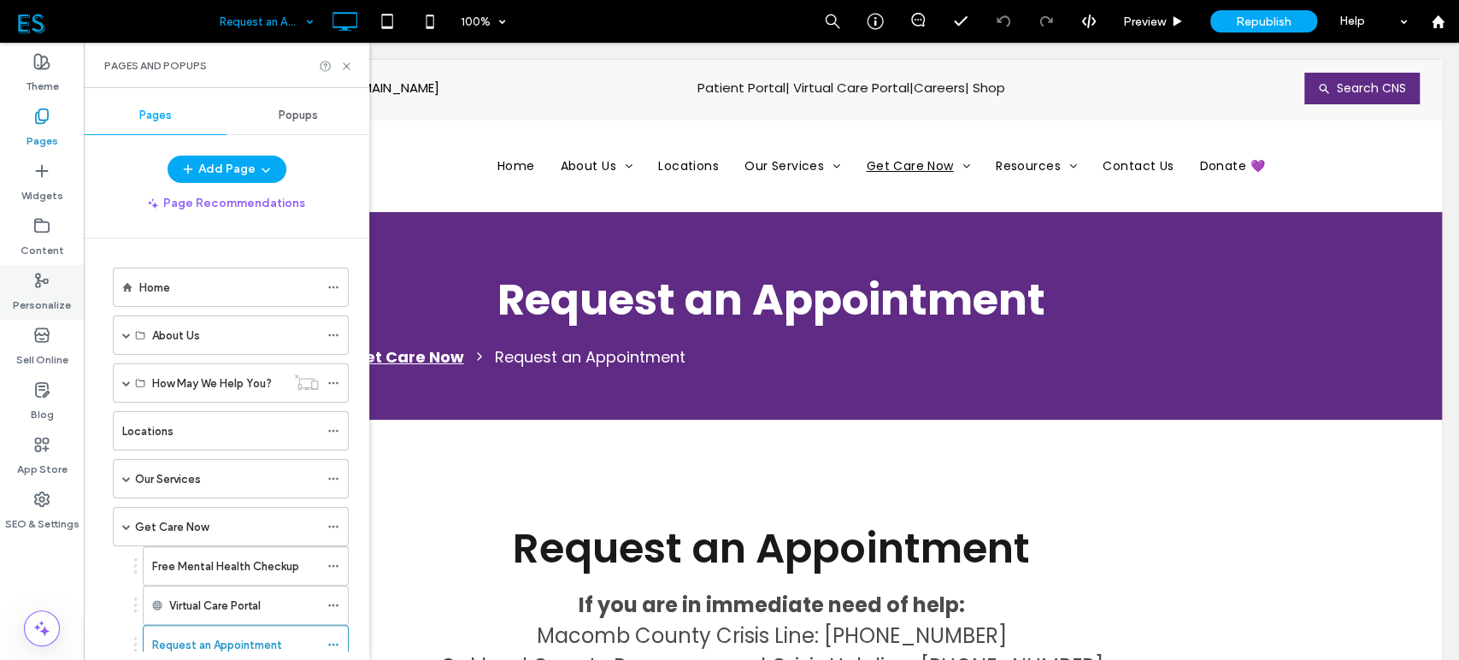
click at [56, 282] on div "Personalize" at bounding box center [42, 292] width 84 height 55
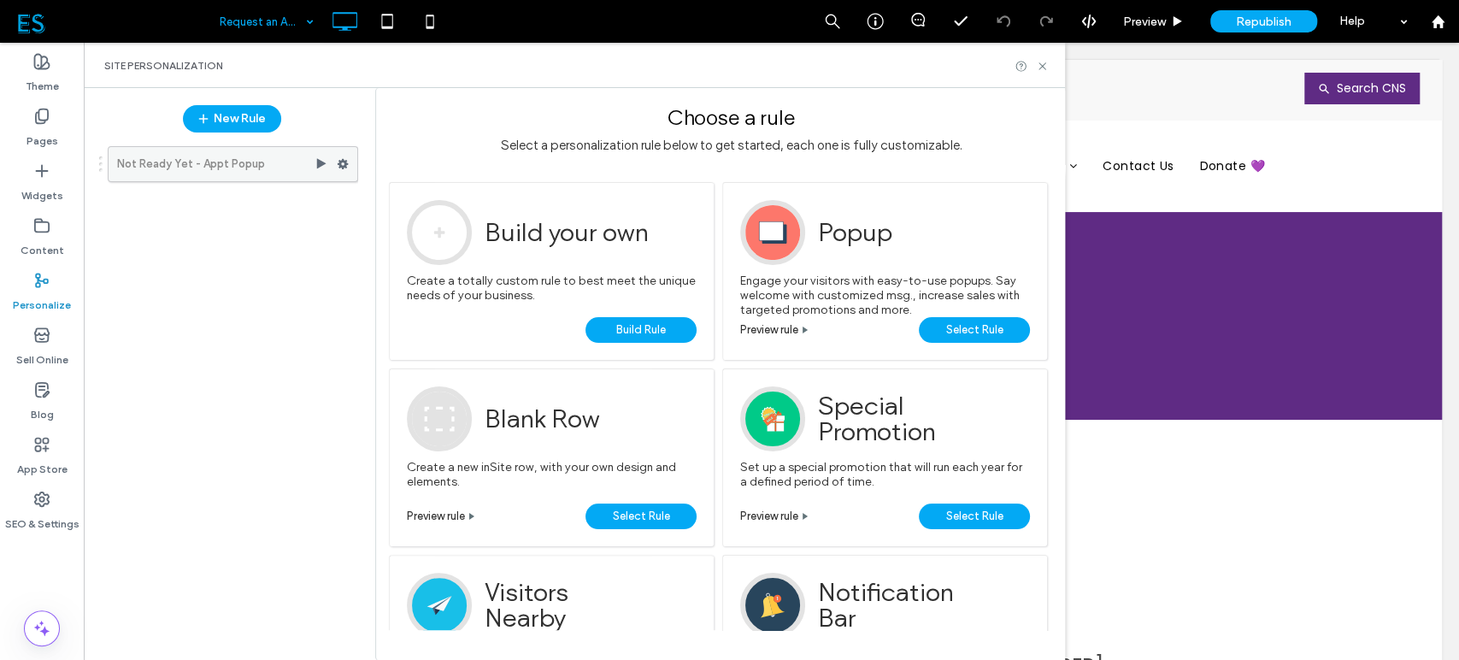
click at [345, 163] on use at bounding box center [343, 164] width 11 height 10
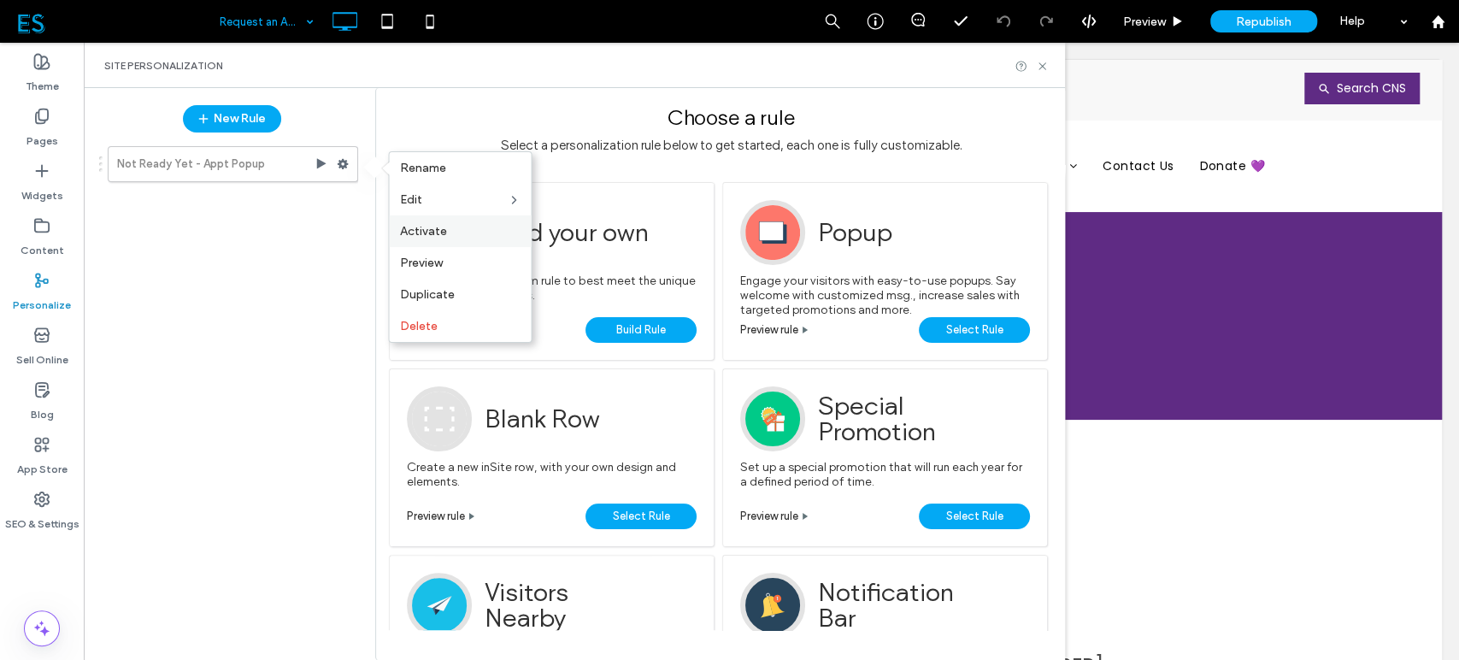
click at [436, 235] on span "Activate" at bounding box center [422, 231] width 47 height 15
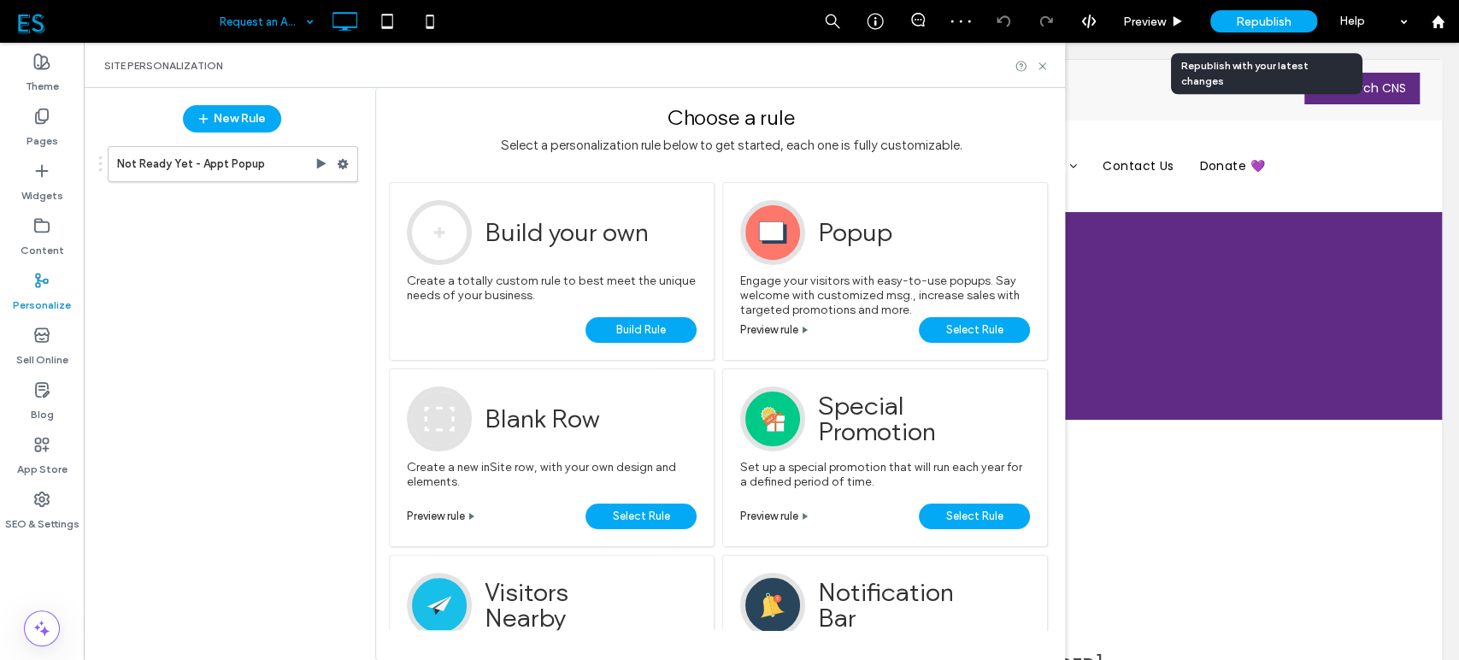
click at [1252, 15] on span "Republish" at bounding box center [1264, 22] width 56 height 15
